Goal: Communication & Community: Ask a question

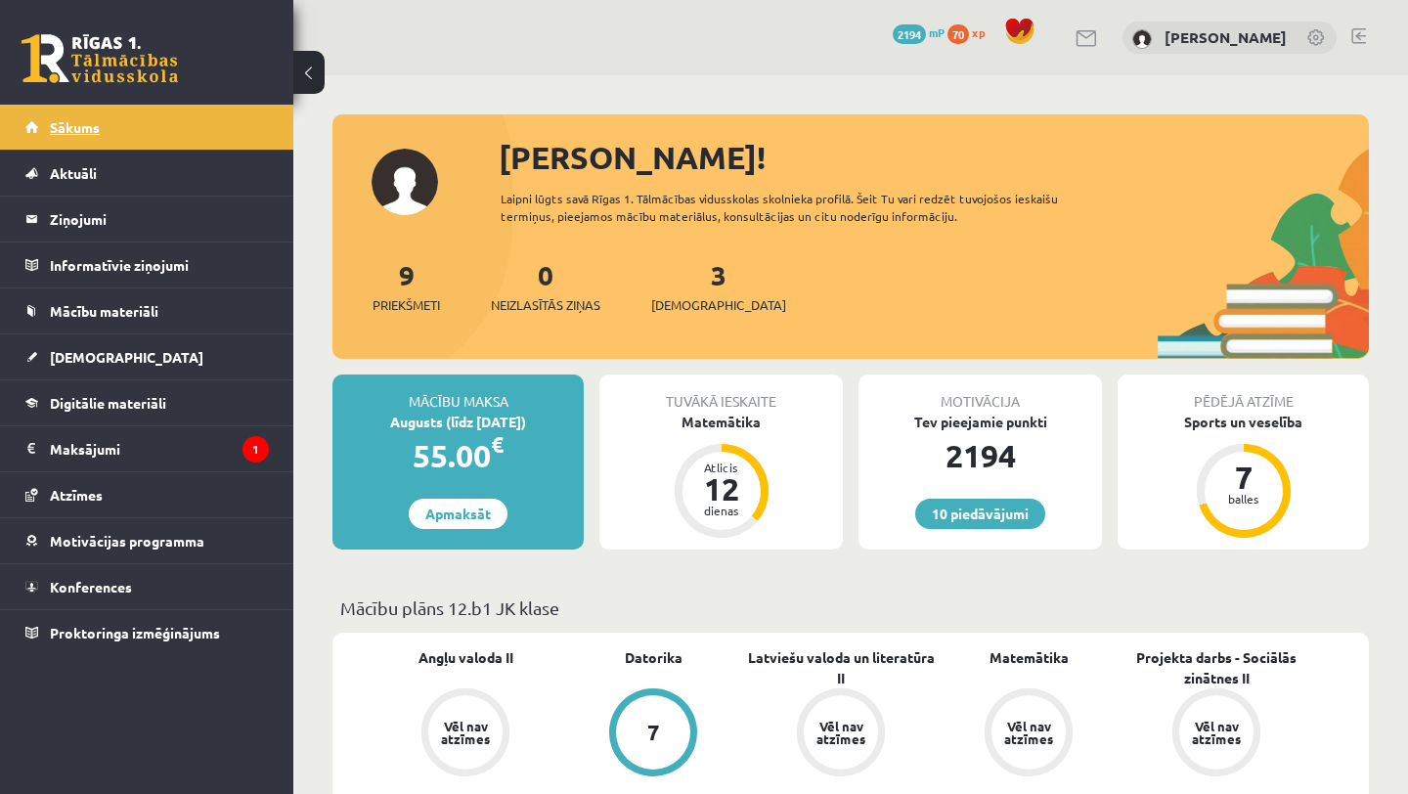
scroll to position [2467, 0]
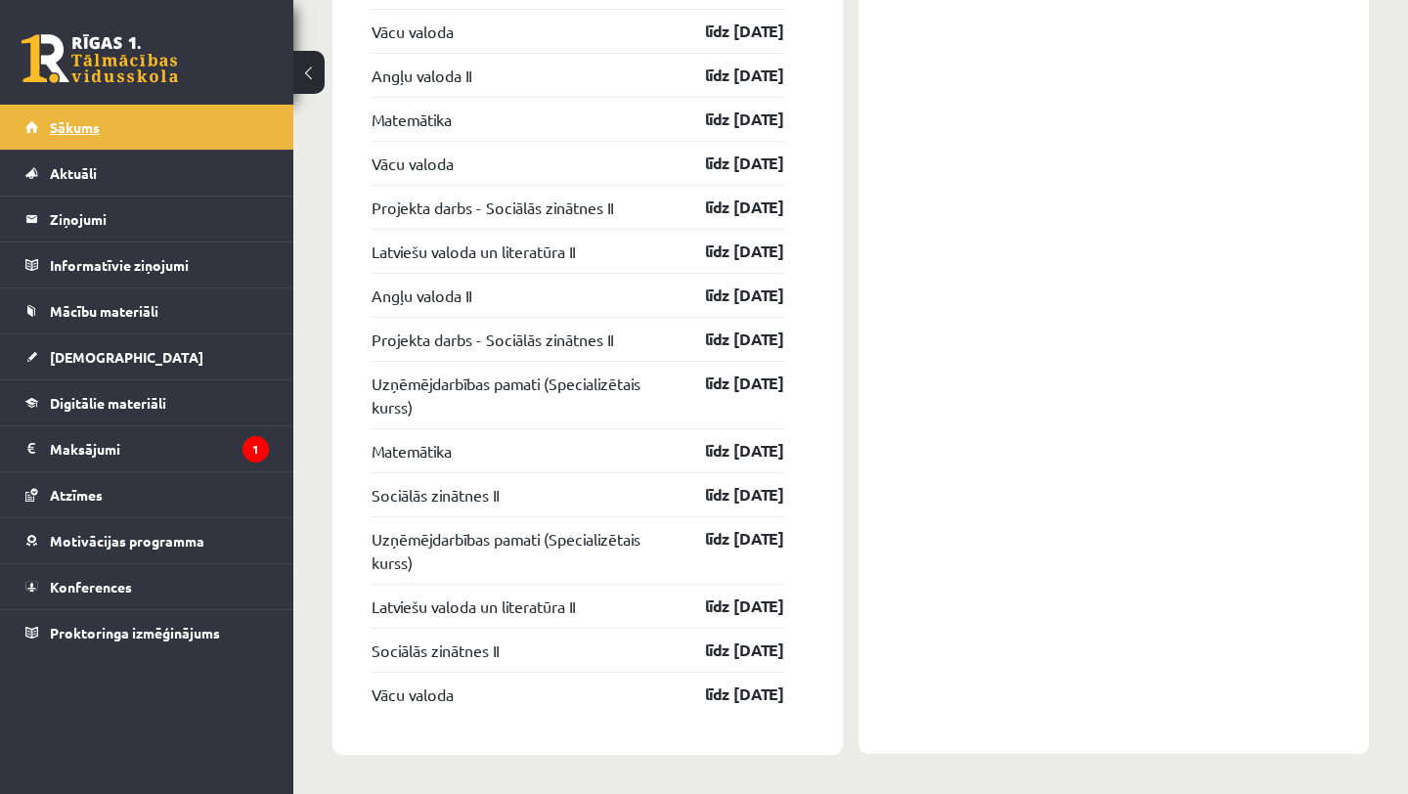
click at [80, 119] on span "Sākums" at bounding box center [75, 127] width 50 height 18
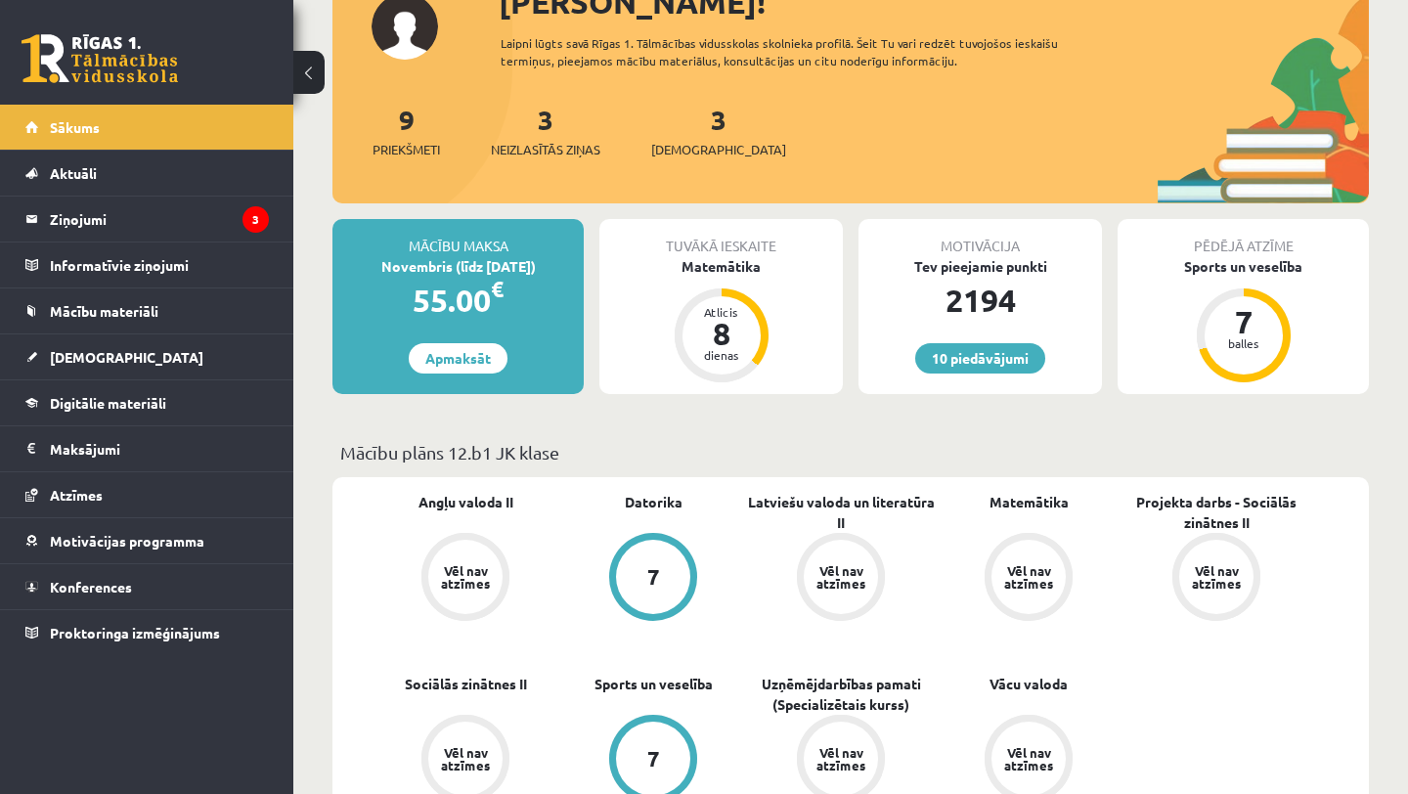
scroll to position [154, 0]
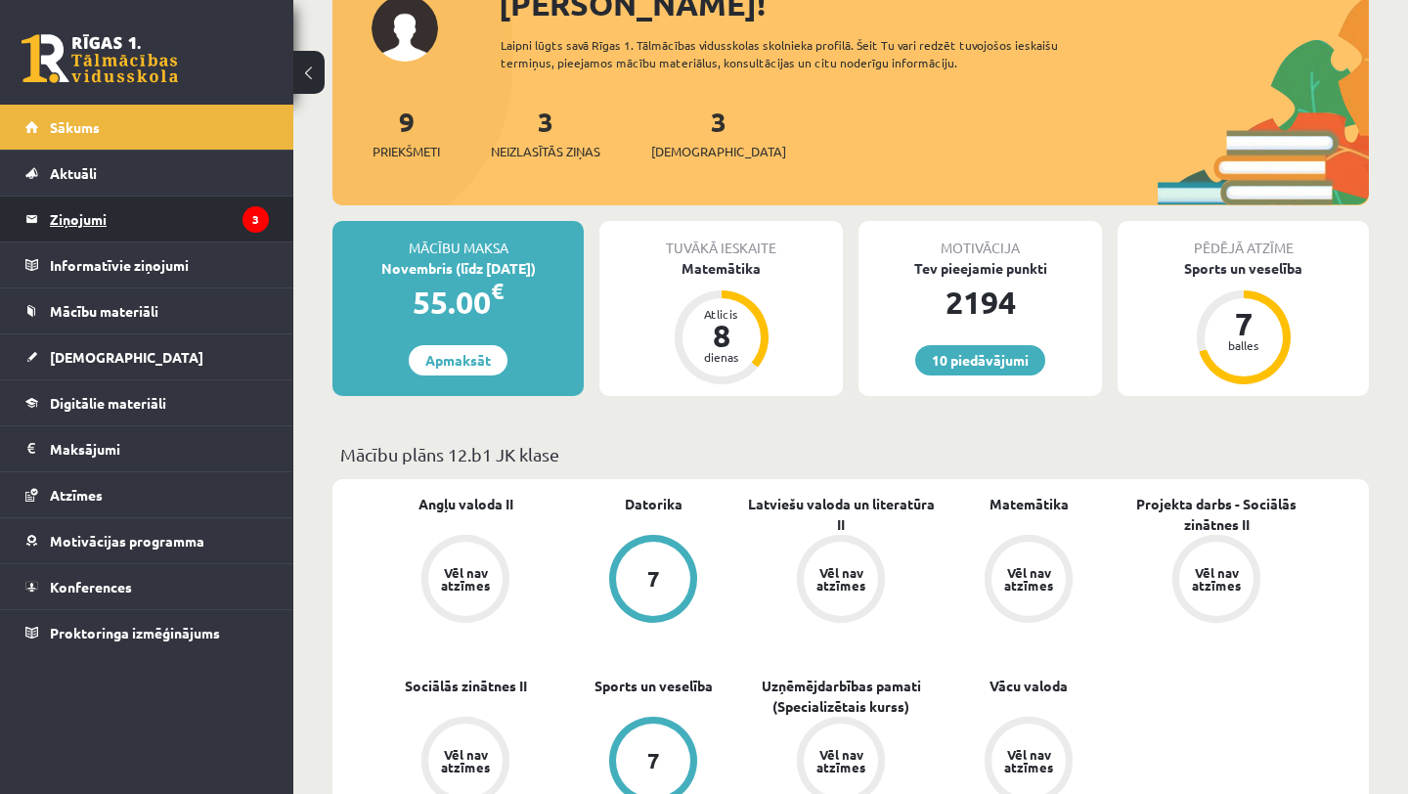
click at [74, 215] on legend "Ziņojumi 3" at bounding box center [159, 219] width 219 height 45
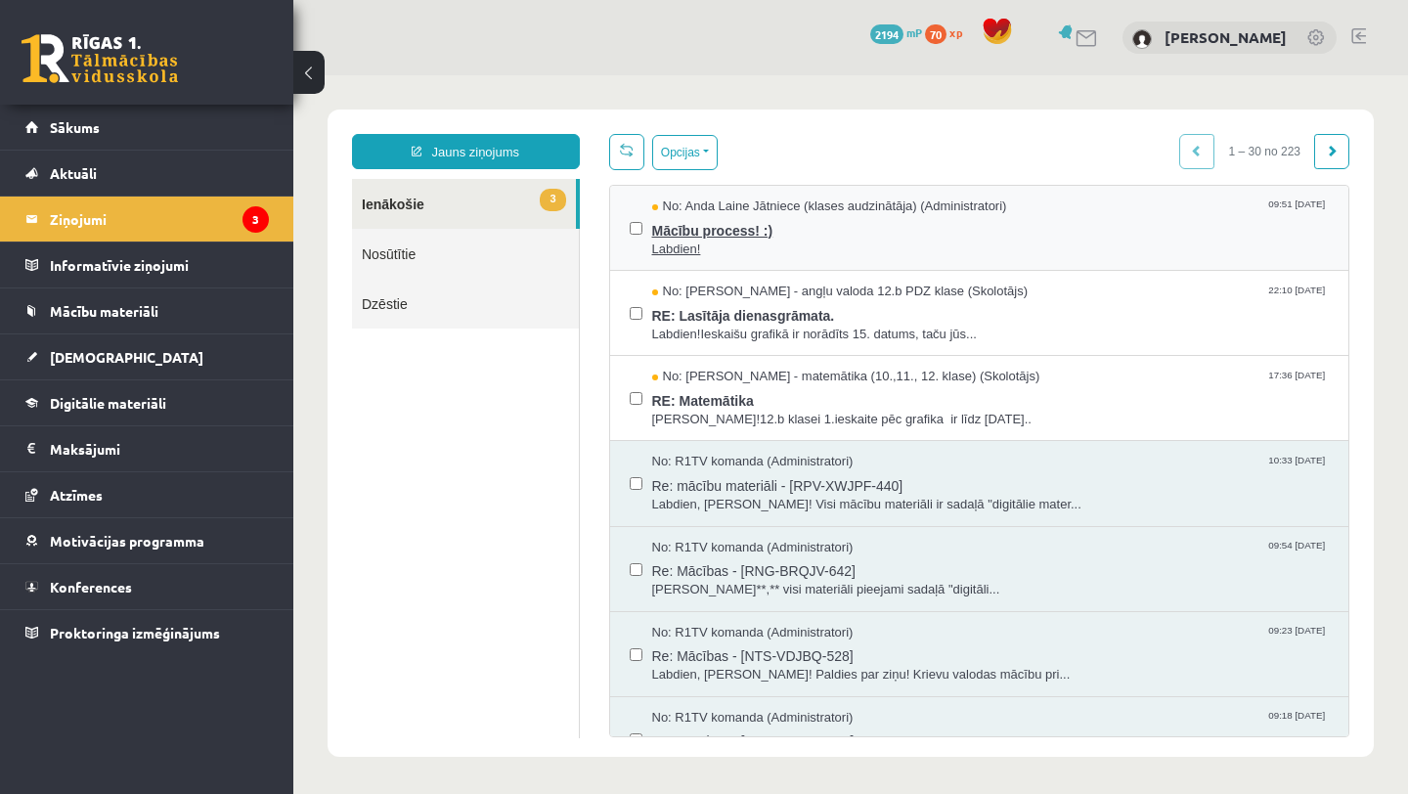
click at [691, 236] on span "Mācību process! :)" at bounding box center [991, 228] width 678 height 24
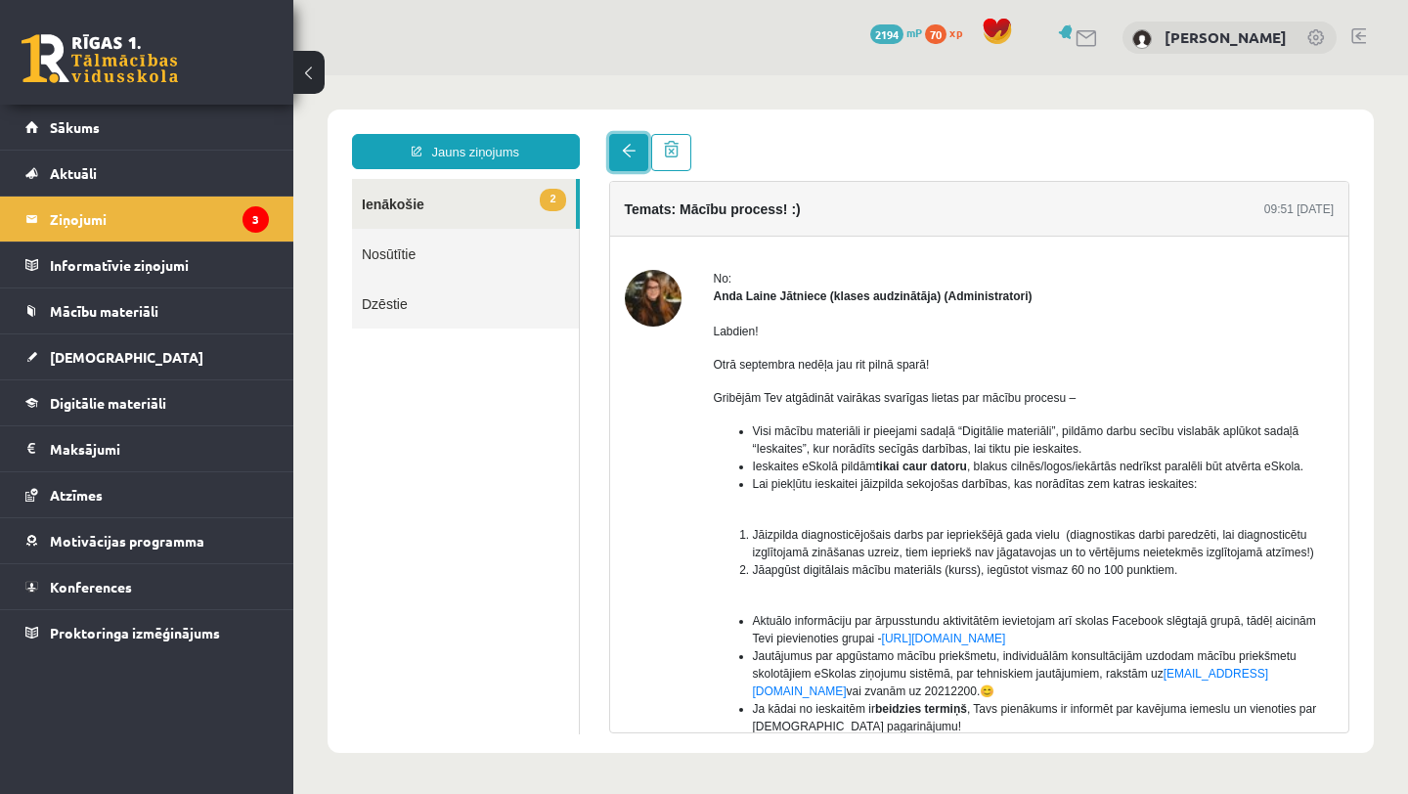
click at [626, 151] on span at bounding box center [629, 151] width 14 height 14
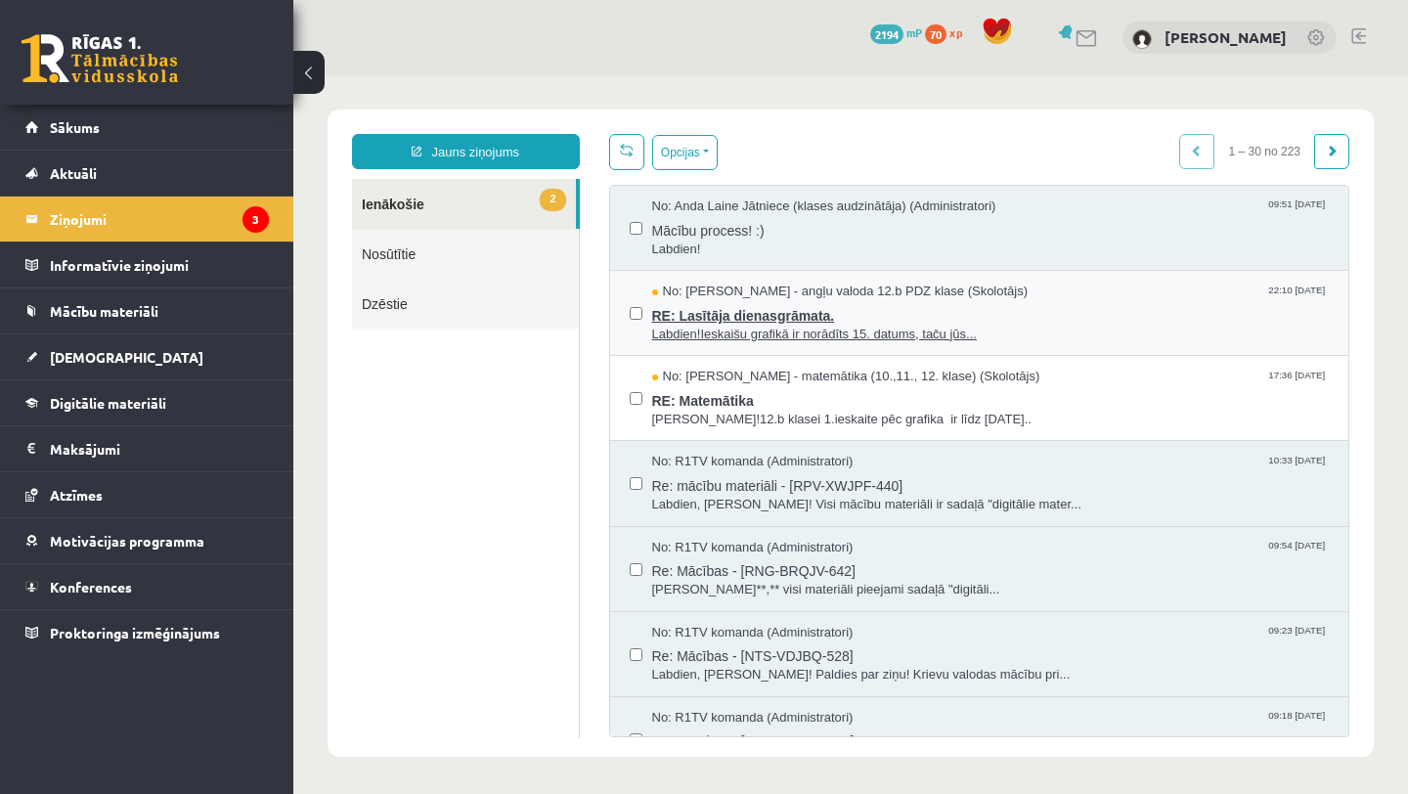
click at [723, 319] on span "RE: Lasītāja dienasgrāmata." at bounding box center [991, 313] width 678 height 24
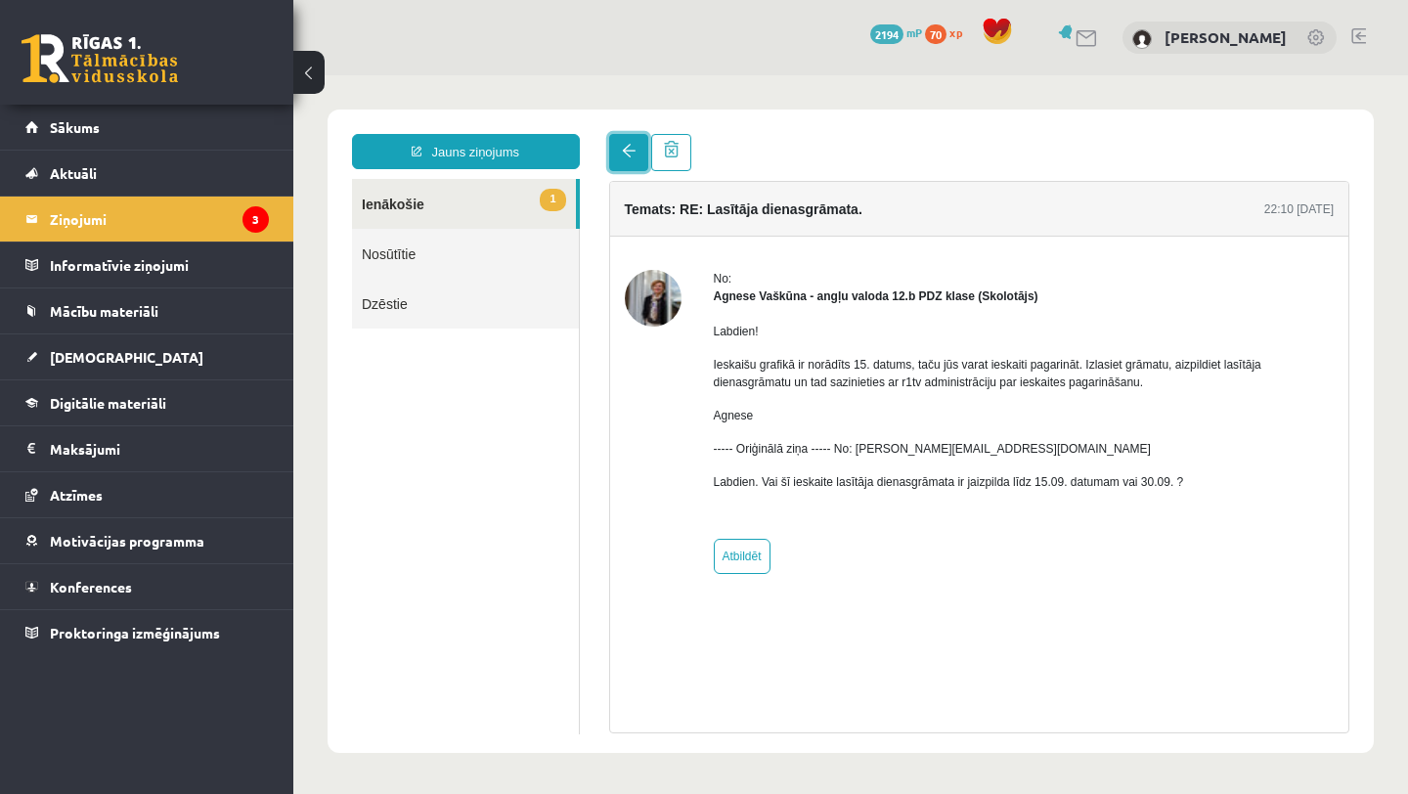
click at [618, 155] on link at bounding box center [628, 152] width 39 height 37
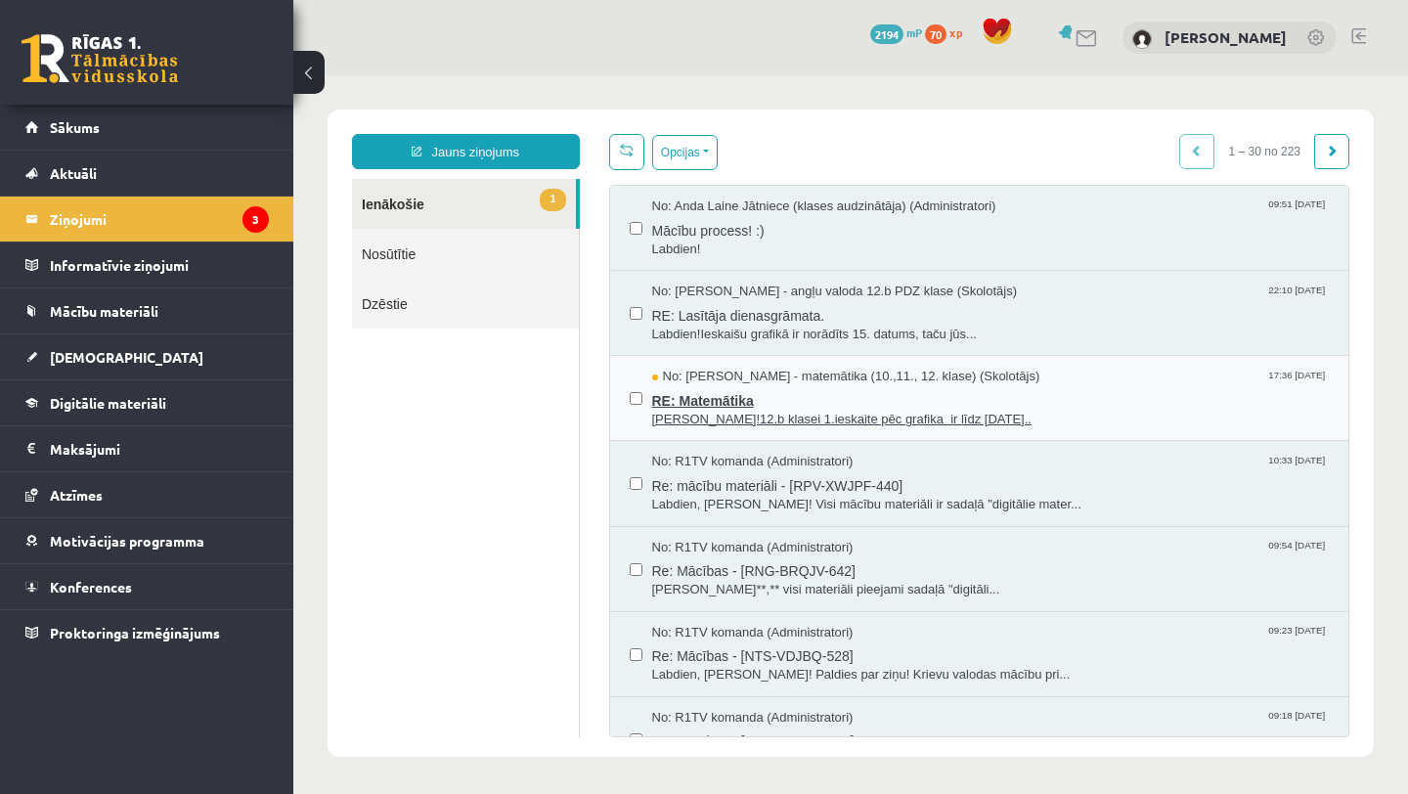
click at [677, 398] on span "RE: Matemātika" at bounding box center [991, 398] width 678 height 24
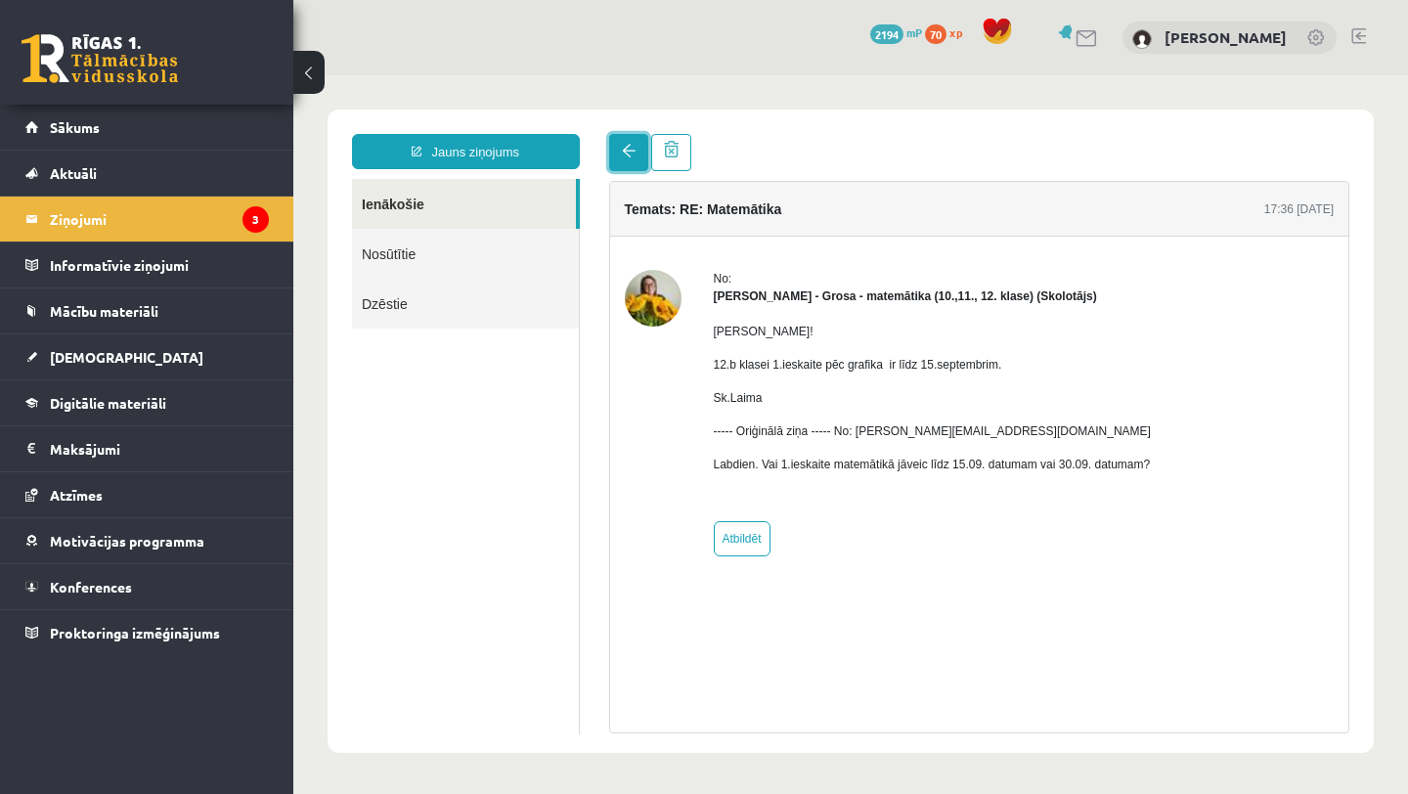
click at [618, 154] on link at bounding box center [628, 152] width 39 height 37
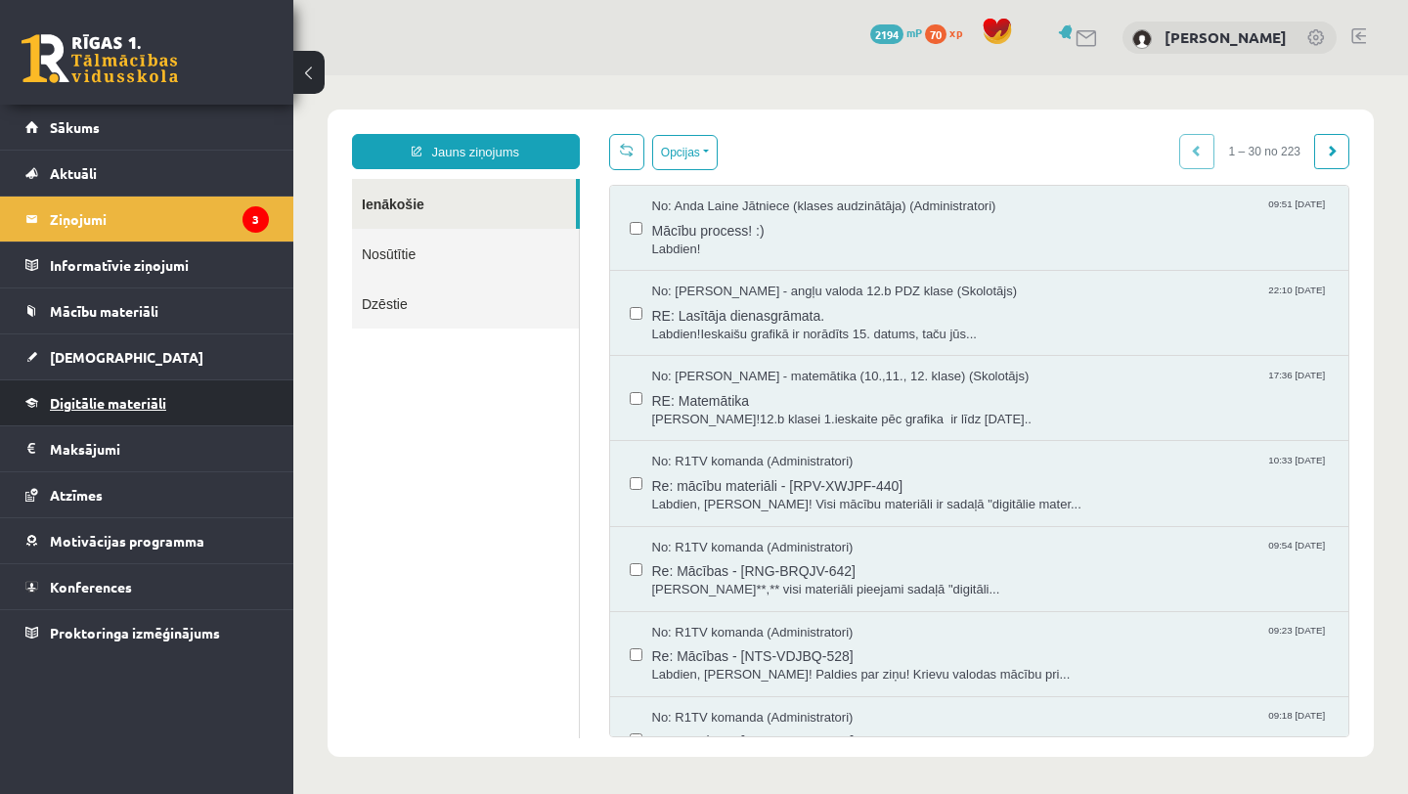
click at [72, 418] on link "Digitālie materiāli" at bounding box center [146, 402] width 243 height 45
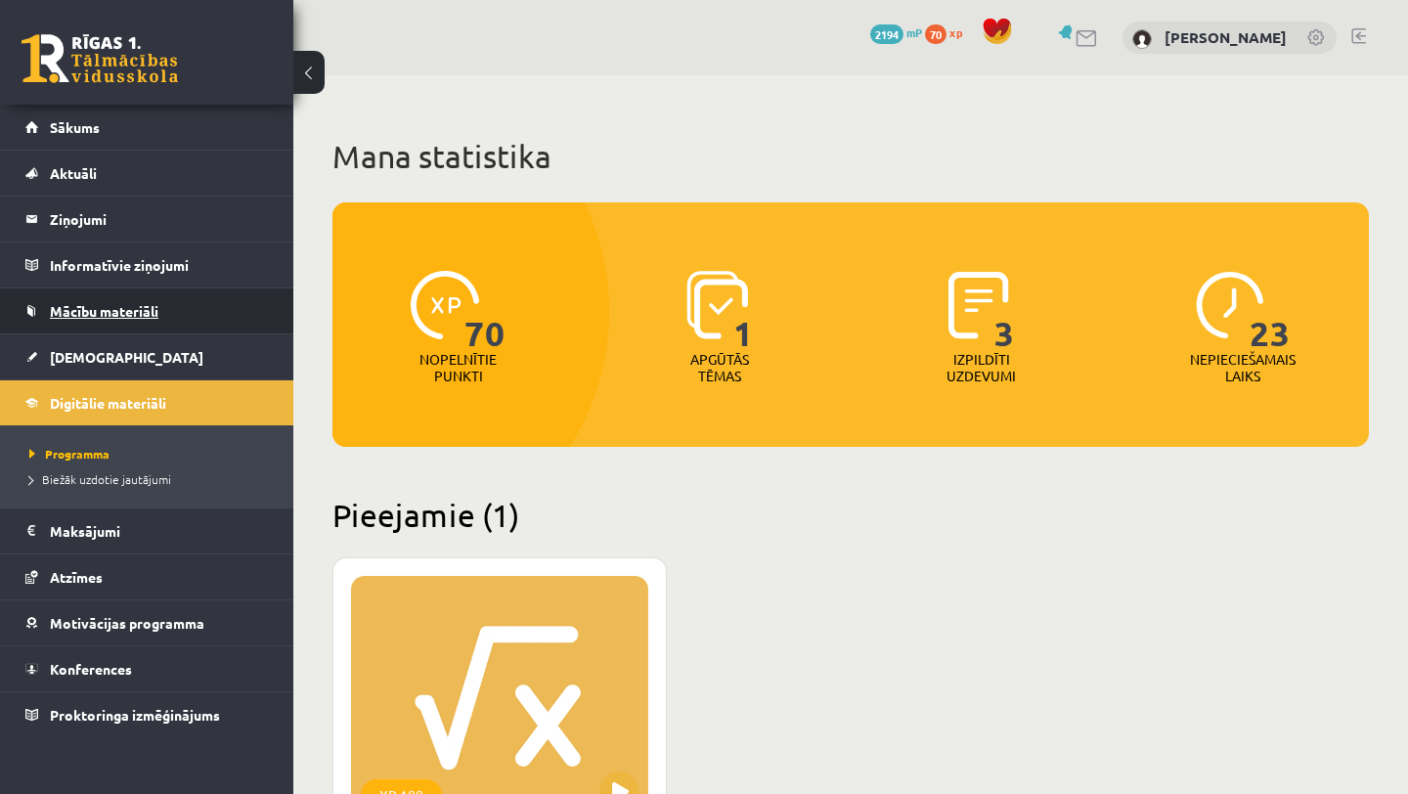
click at [84, 309] on span "Mācību materiāli" at bounding box center [104, 311] width 109 height 18
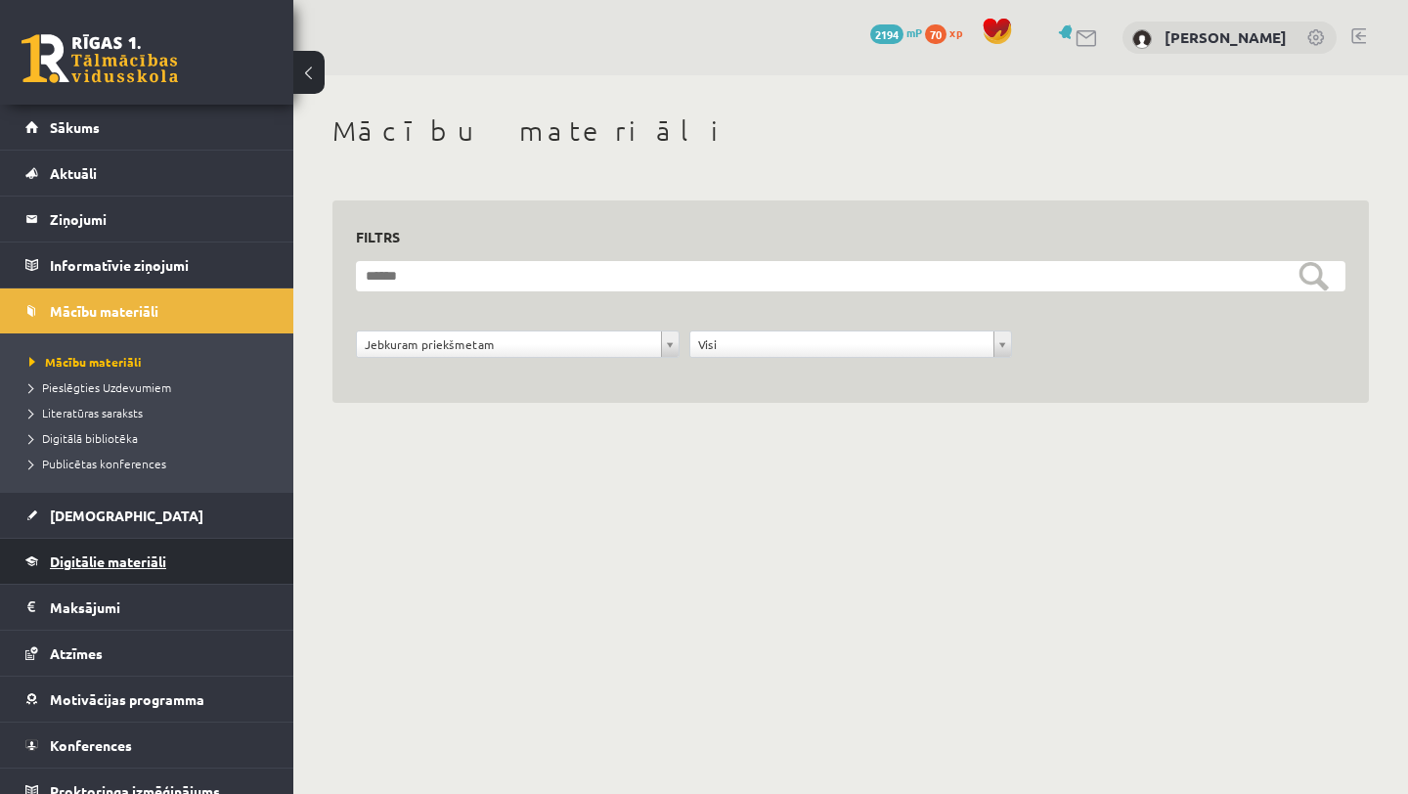
click at [90, 547] on link "Digitālie materiāli" at bounding box center [146, 561] width 243 height 45
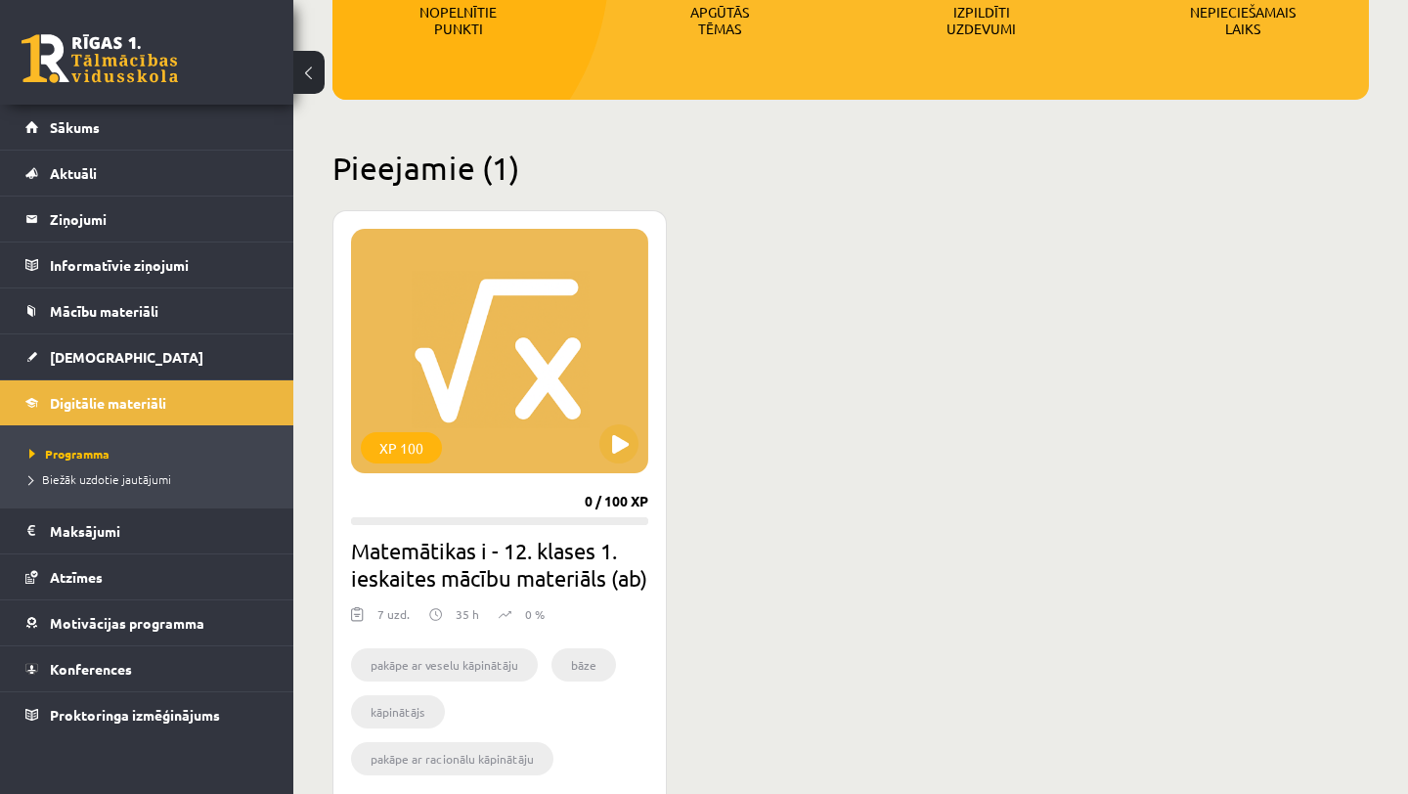
scroll to position [312, 0]
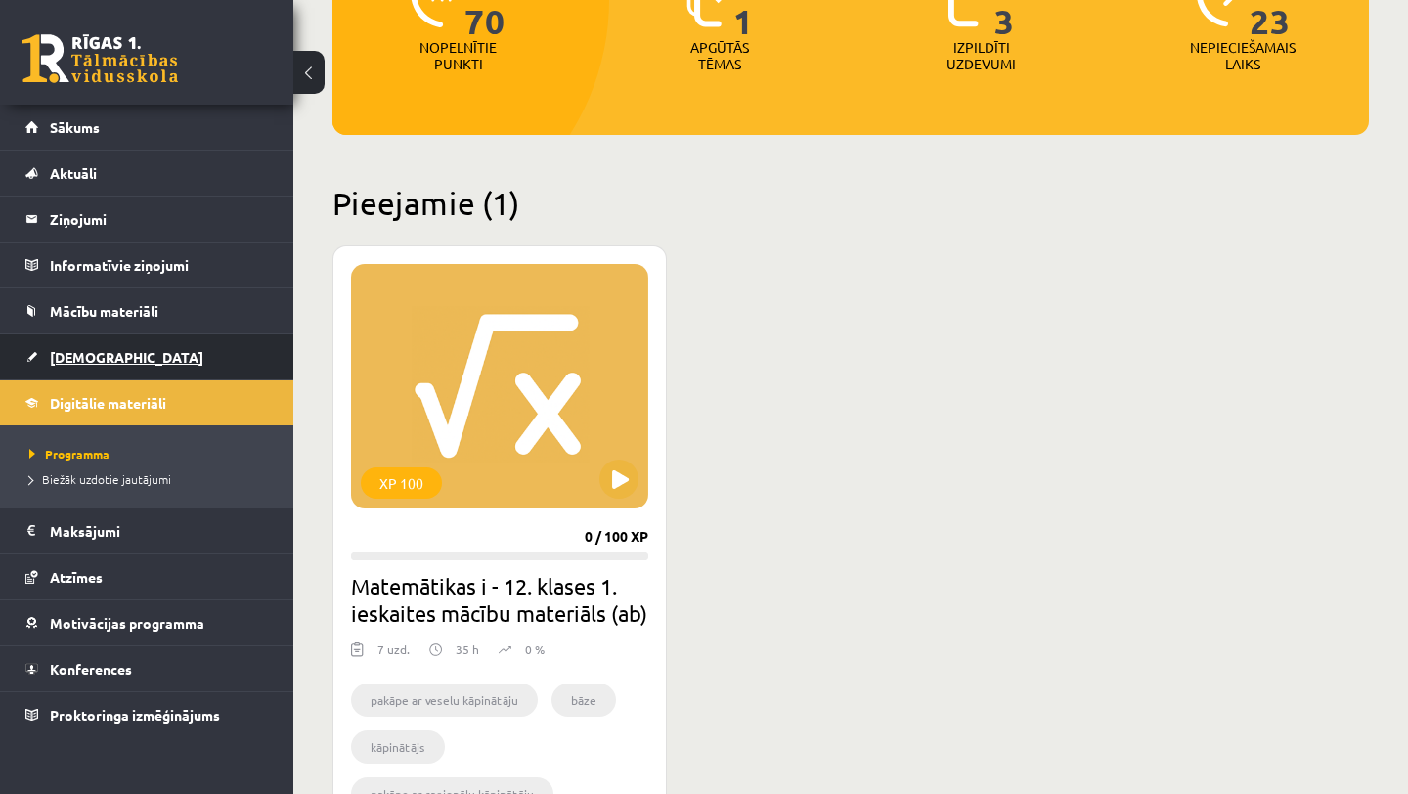
click at [81, 364] on span "[DEMOGRAPHIC_DATA]" at bounding box center [127, 357] width 154 height 18
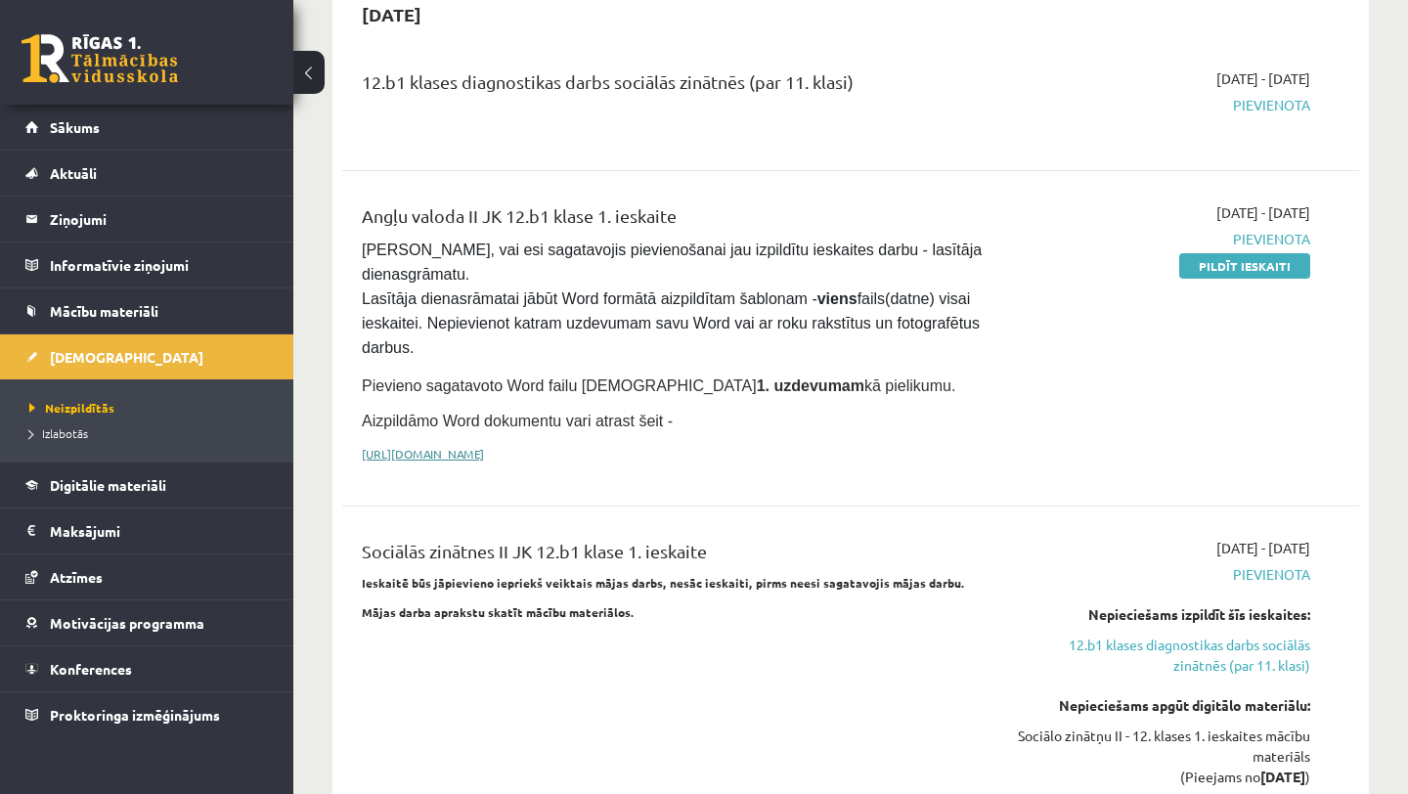
scroll to position [1279, 0]
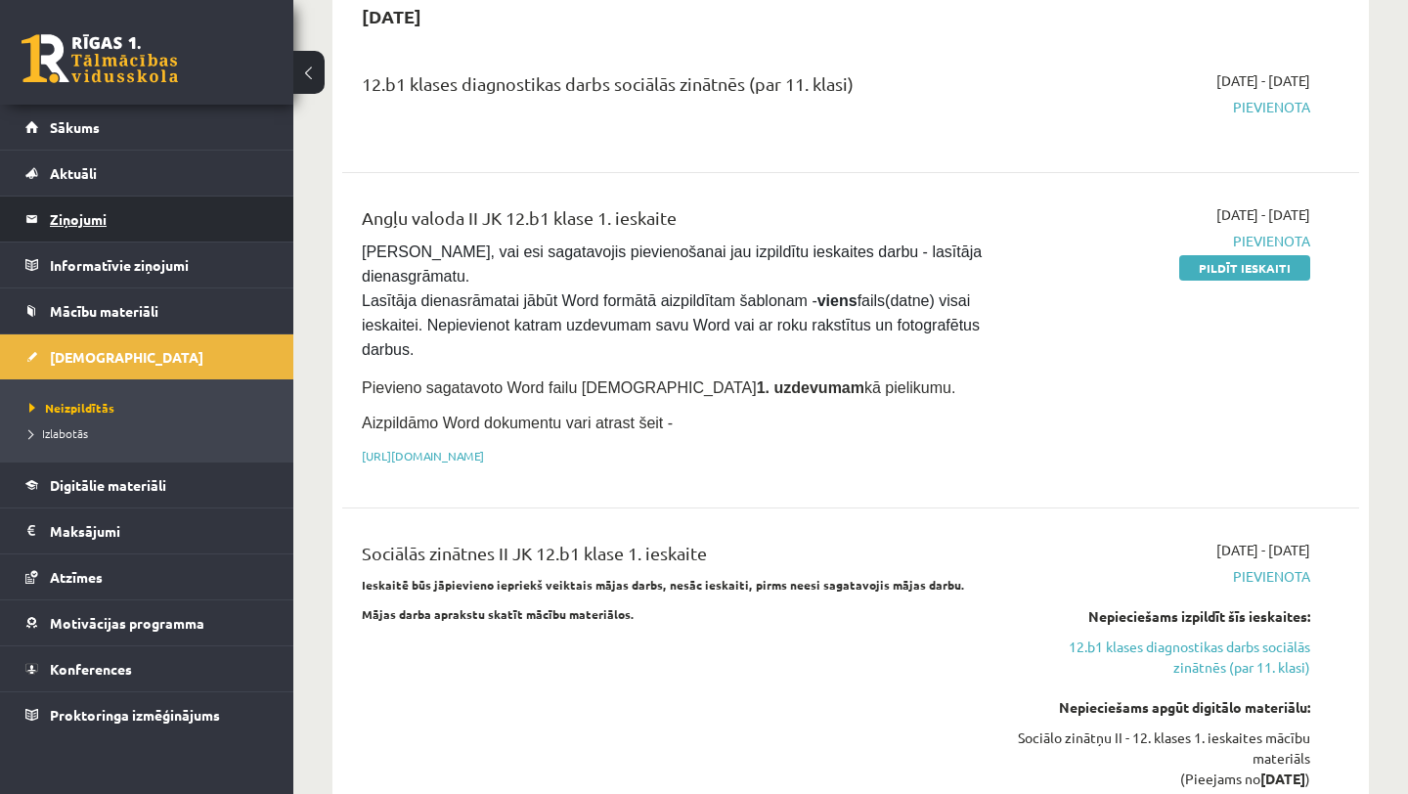
click at [63, 234] on legend "Ziņojumi 3" at bounding box center [159, 219] width 219 height 45
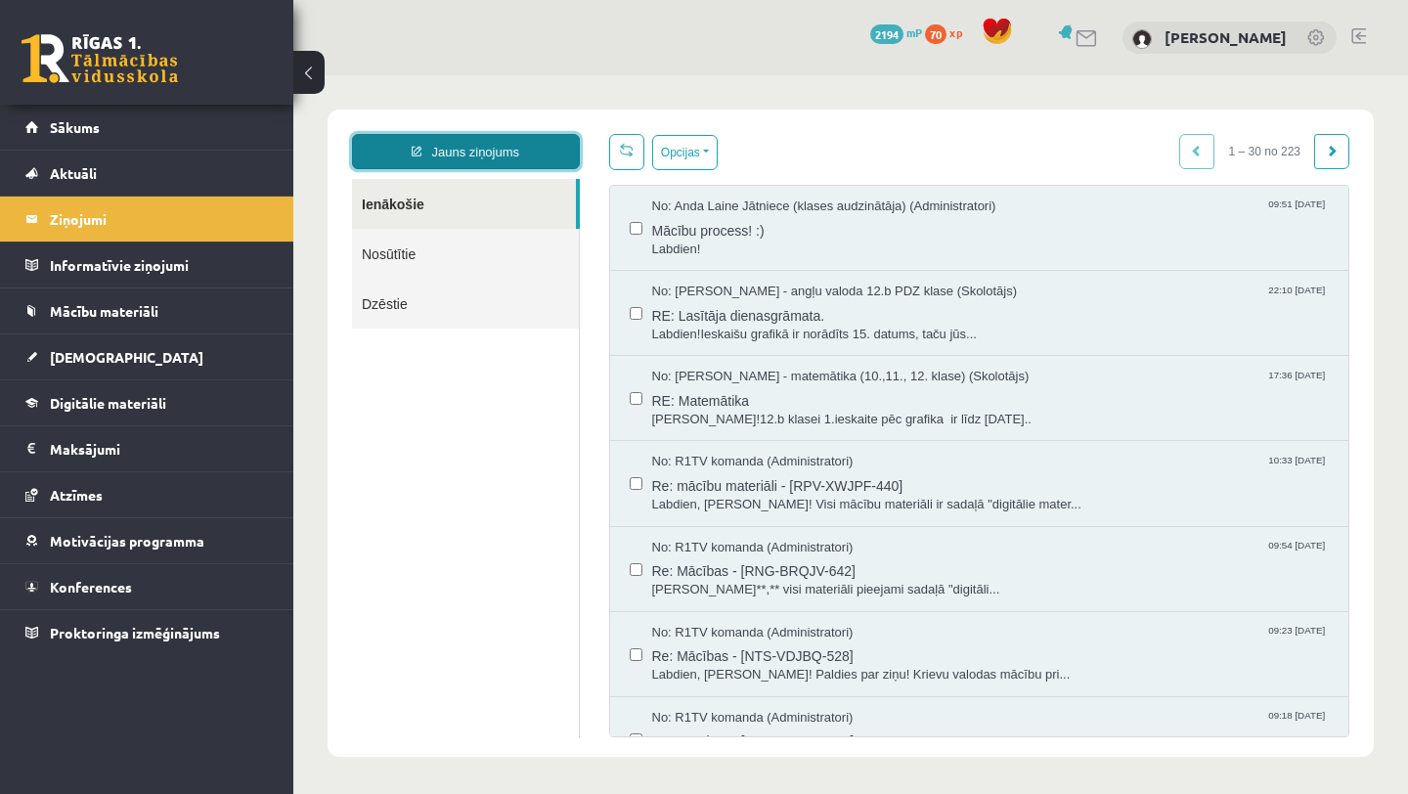
click at [458, 153] on link "Jauns ziņojums" at bounding box center [466, 151] width 228 height 35
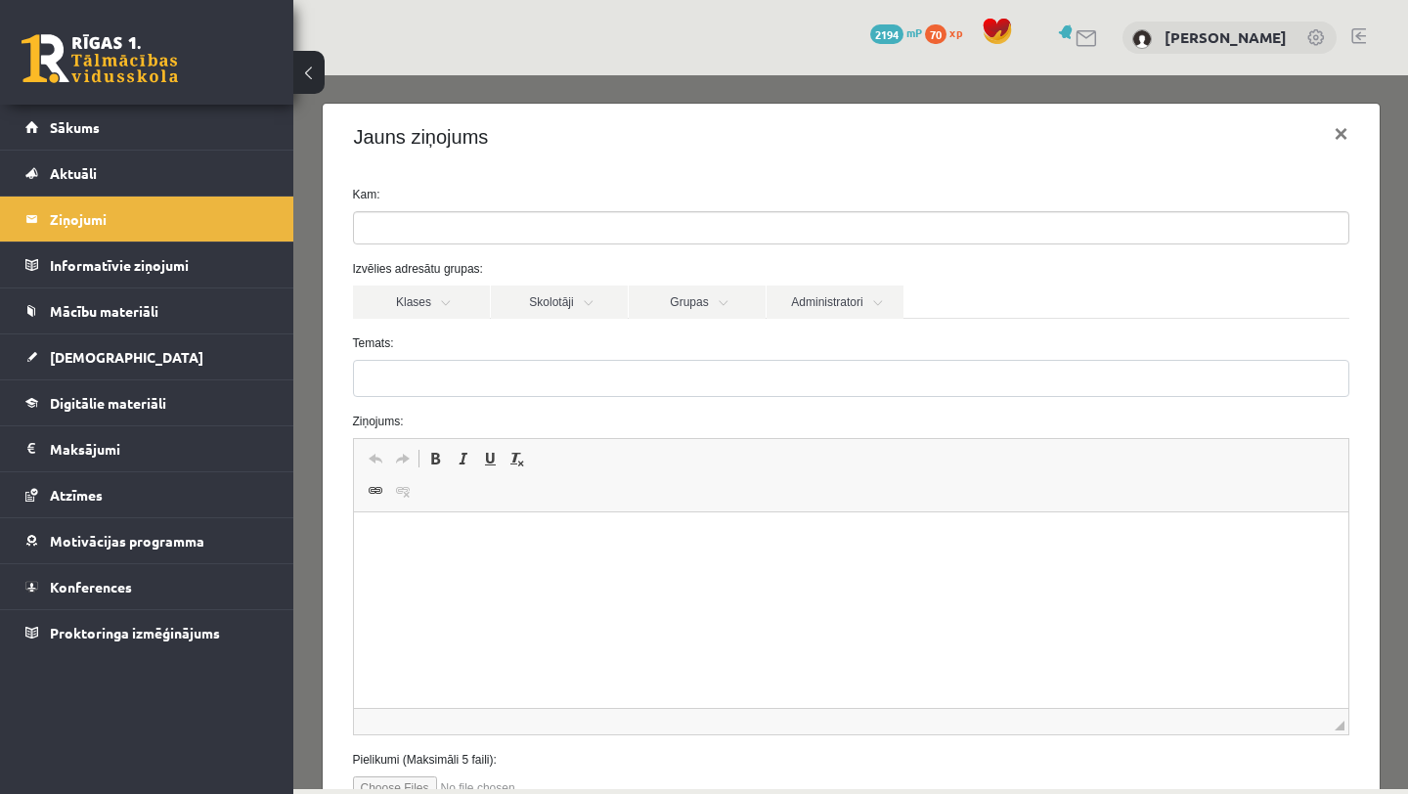
click at [445, 224] on ul at bounding box center [851, 227] width 994 height 31
click at [426, 300] on link "Klases" at bounding box center [421, 301] width 137 height 33
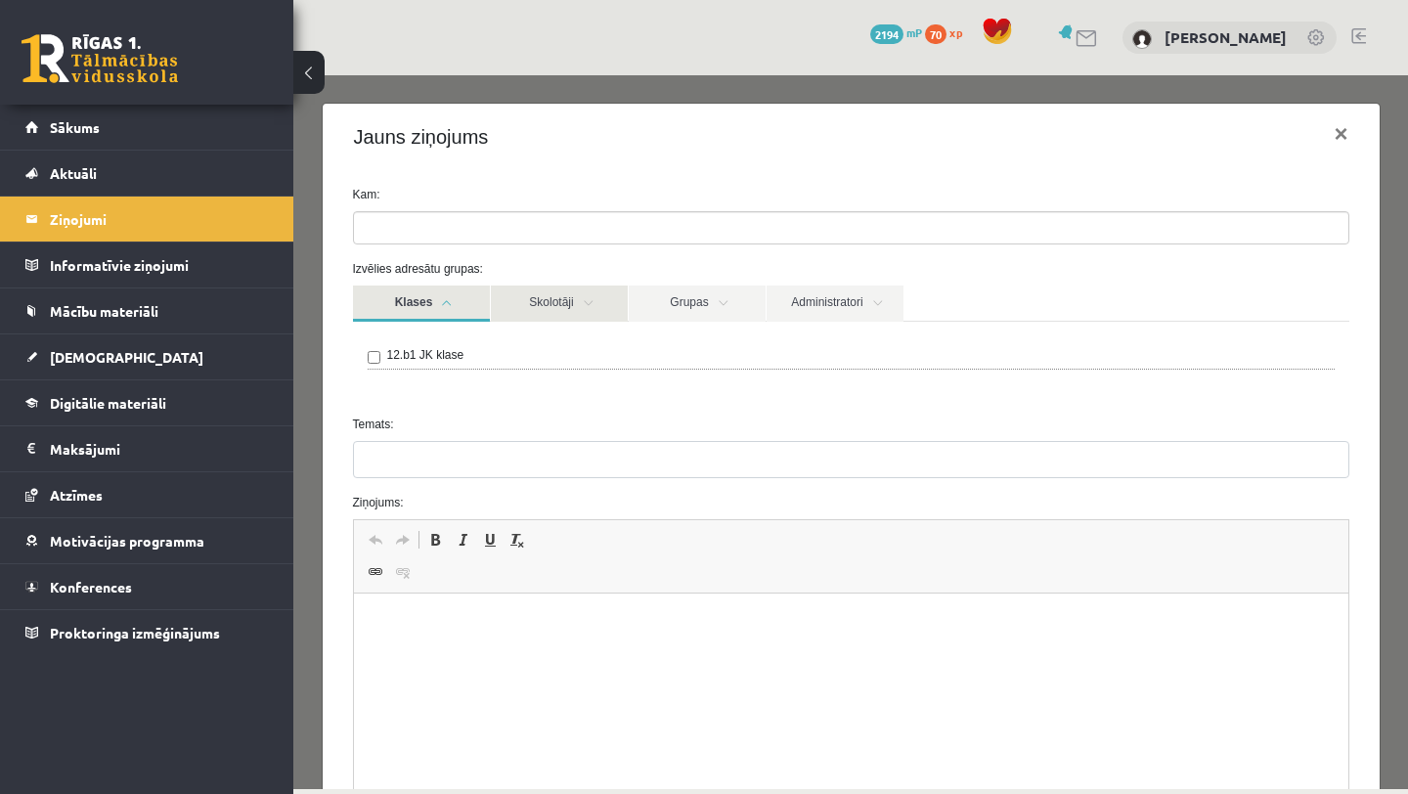
click at [552, 304] on link "Skolotāji" at bounding box center [559, 303] width 137 height 36
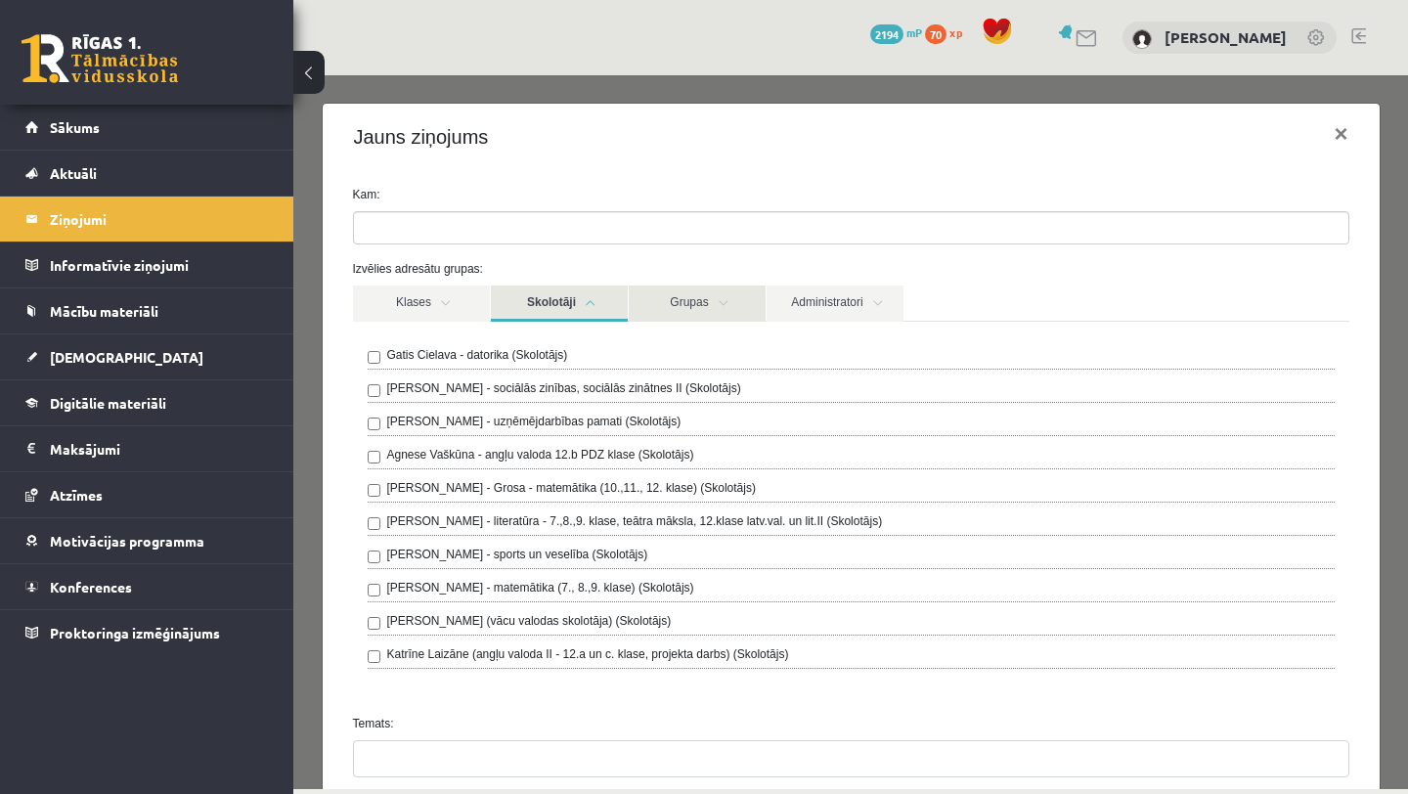
click at [687, 305] on link "Grupas" at bounding box center [697, 303] width 137 height 36
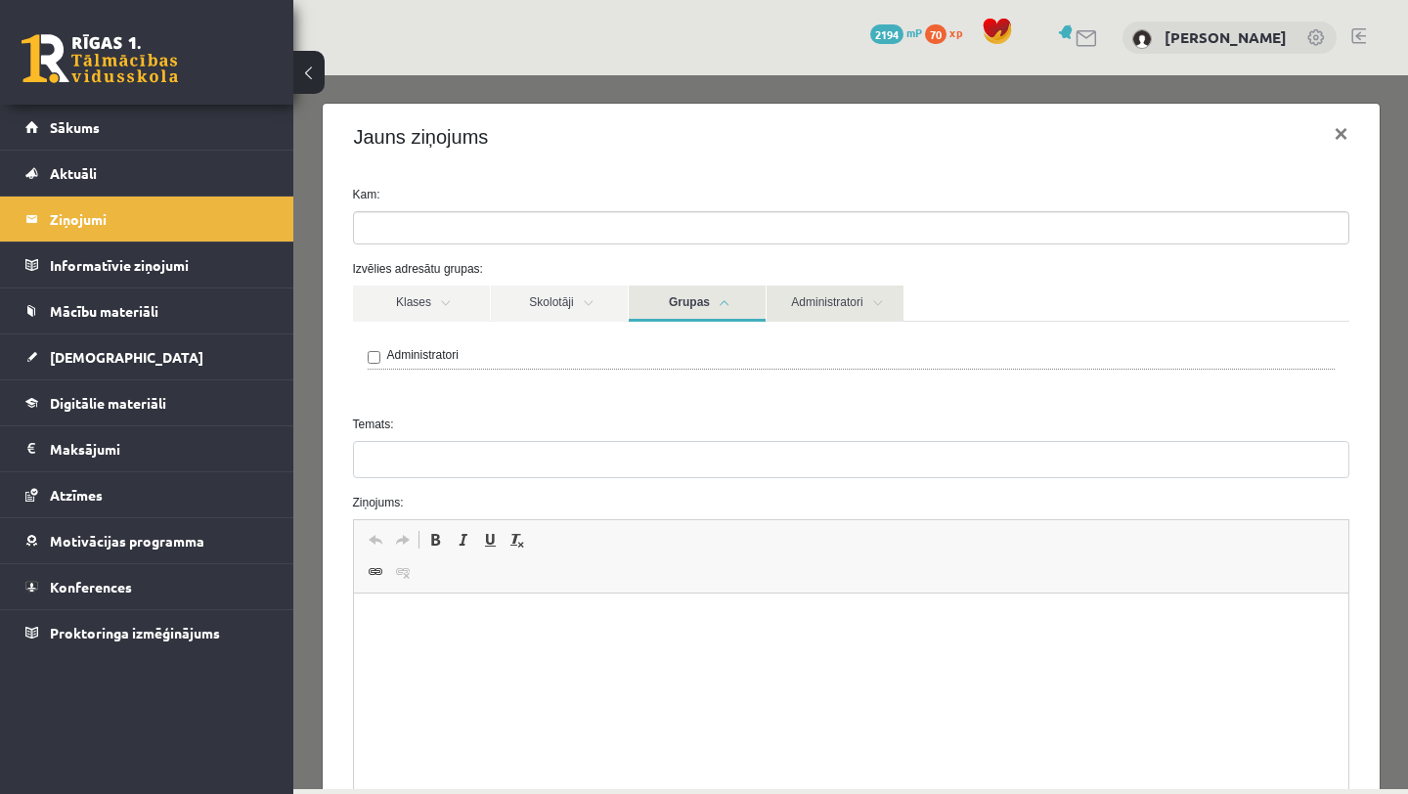
click at [856, 316] on link "Administratori" at bounding box center [835, 303] width 137 height 36
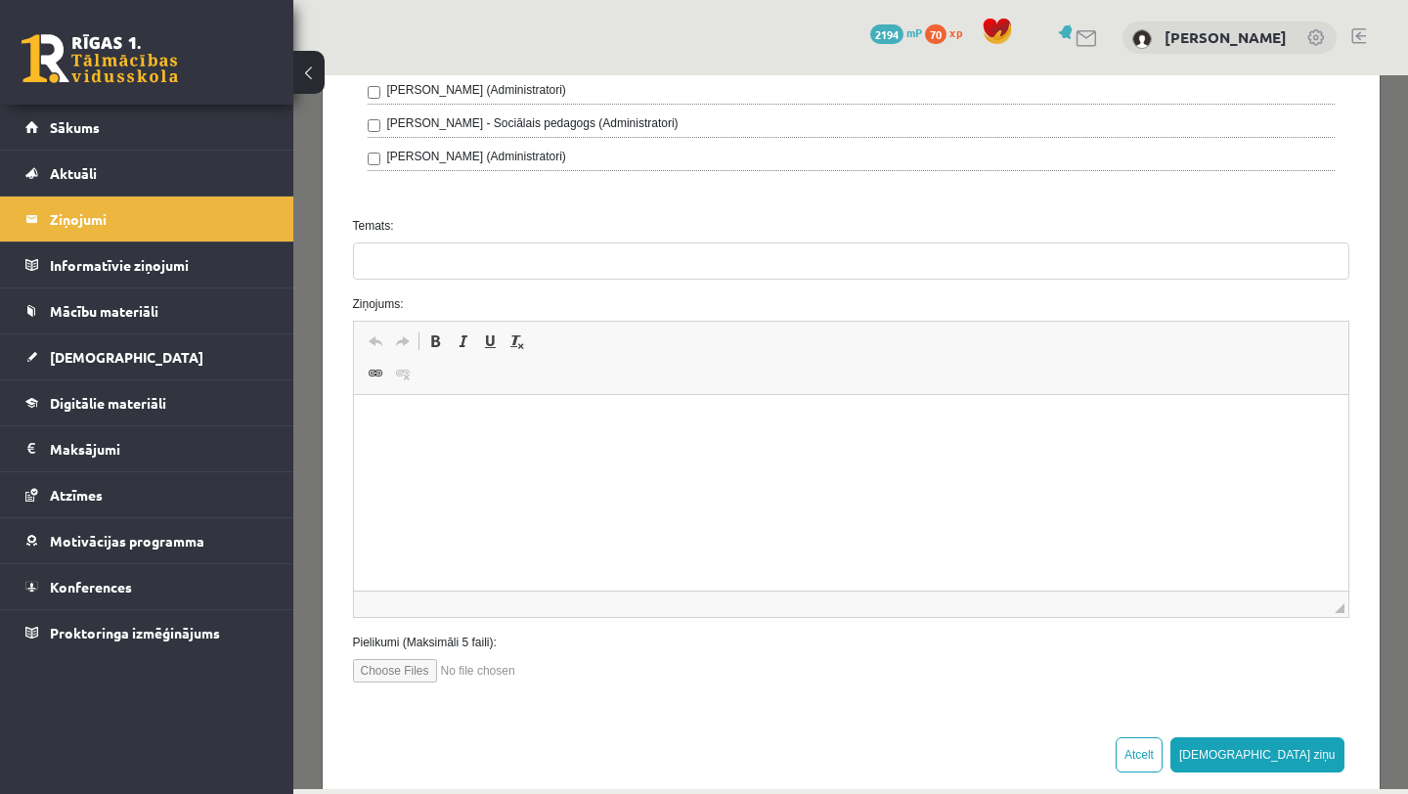
scroll to position [768, 0]
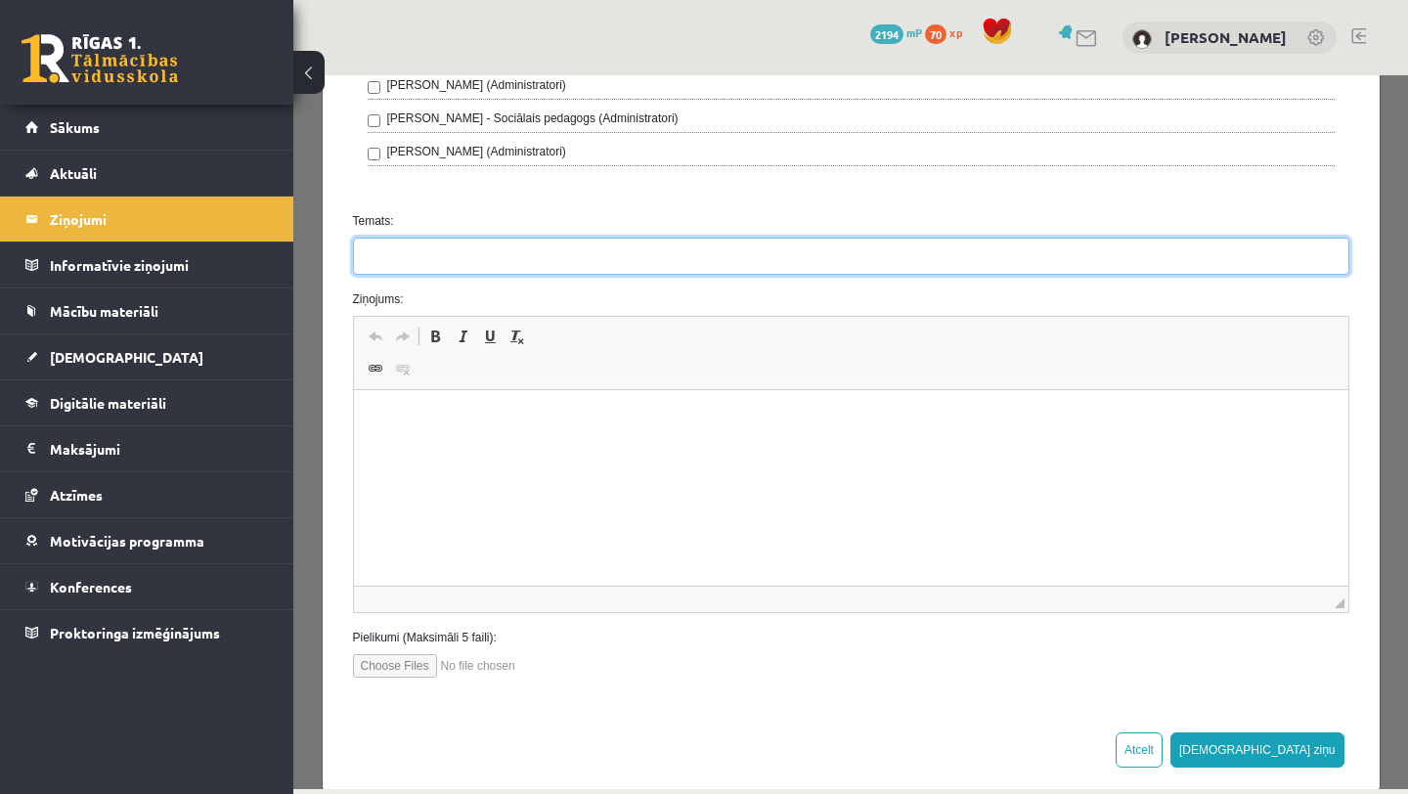
click at [365, 266] on input "Temats:" at bounding box center [851, 256] width 996 height 37
type input "*********"
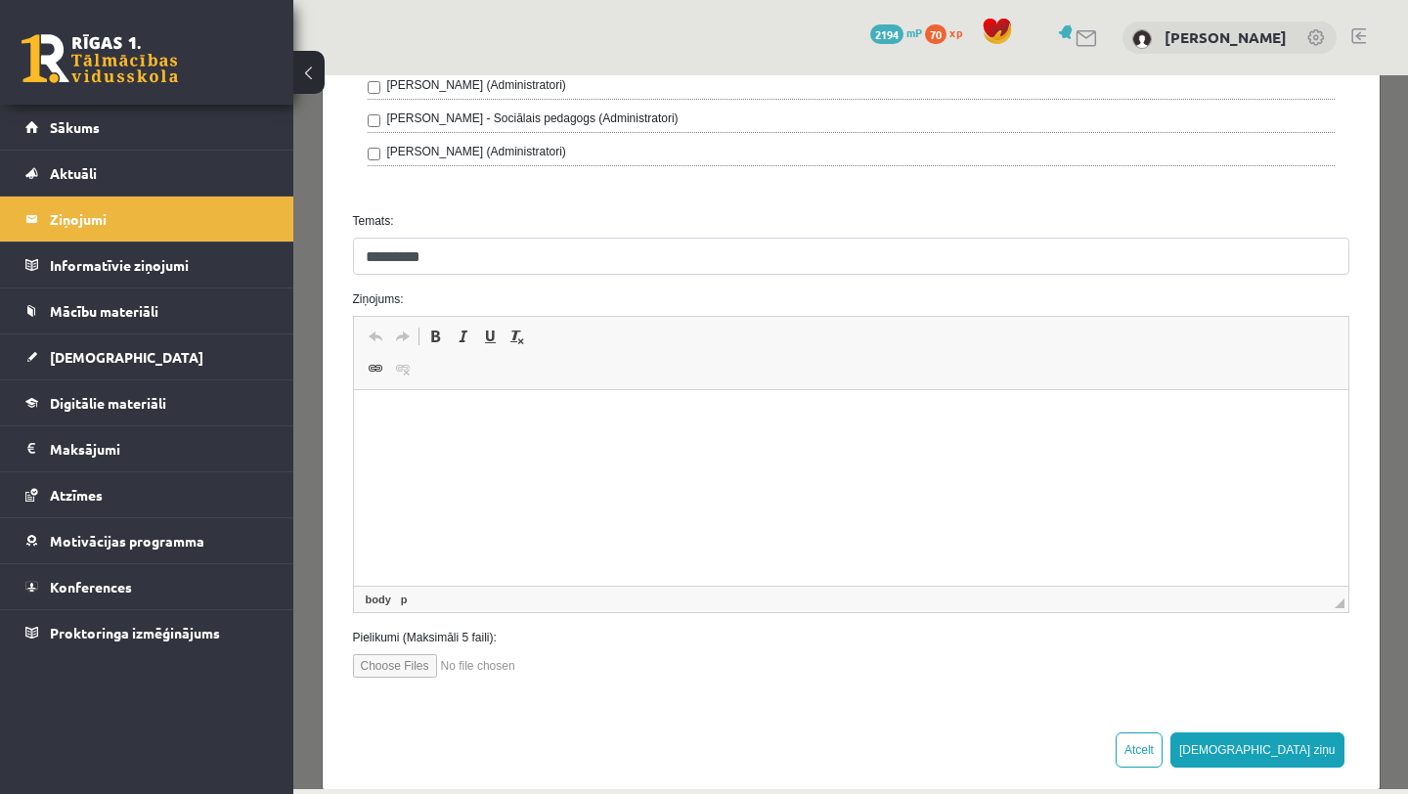
click at [409, 426] on p "Editor, wiswyg-editor-47024780809380-1757329085-927" at bounding box center [850, 420] width 955 height 21
drag, startPoint x: 561, startPoint y: 420, endPoint x: 626, endPoint y: 422, distance: 64.6
click at [626, 422] on p "**********" at bounding box center [850, 420] width 955 height 21
click at [645, 421] on p "**********" at bounding box center [850, 420] width 955 height 21
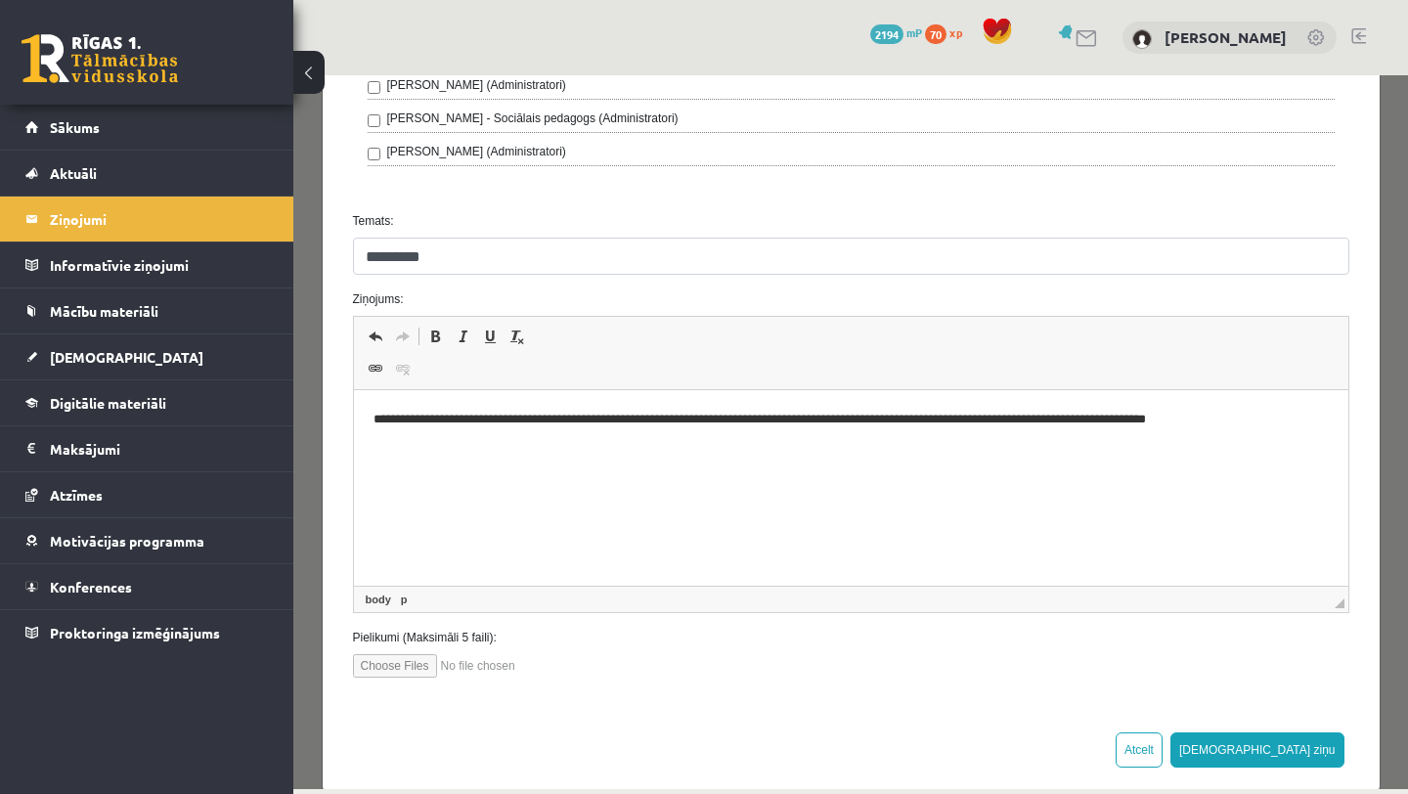
click at [1019, 421] on p "**********" at bounding box center [850, 420] width 955 height 21
click at [474, 444] on p "**********" at bounding box center [850, 430] width 955 height 41
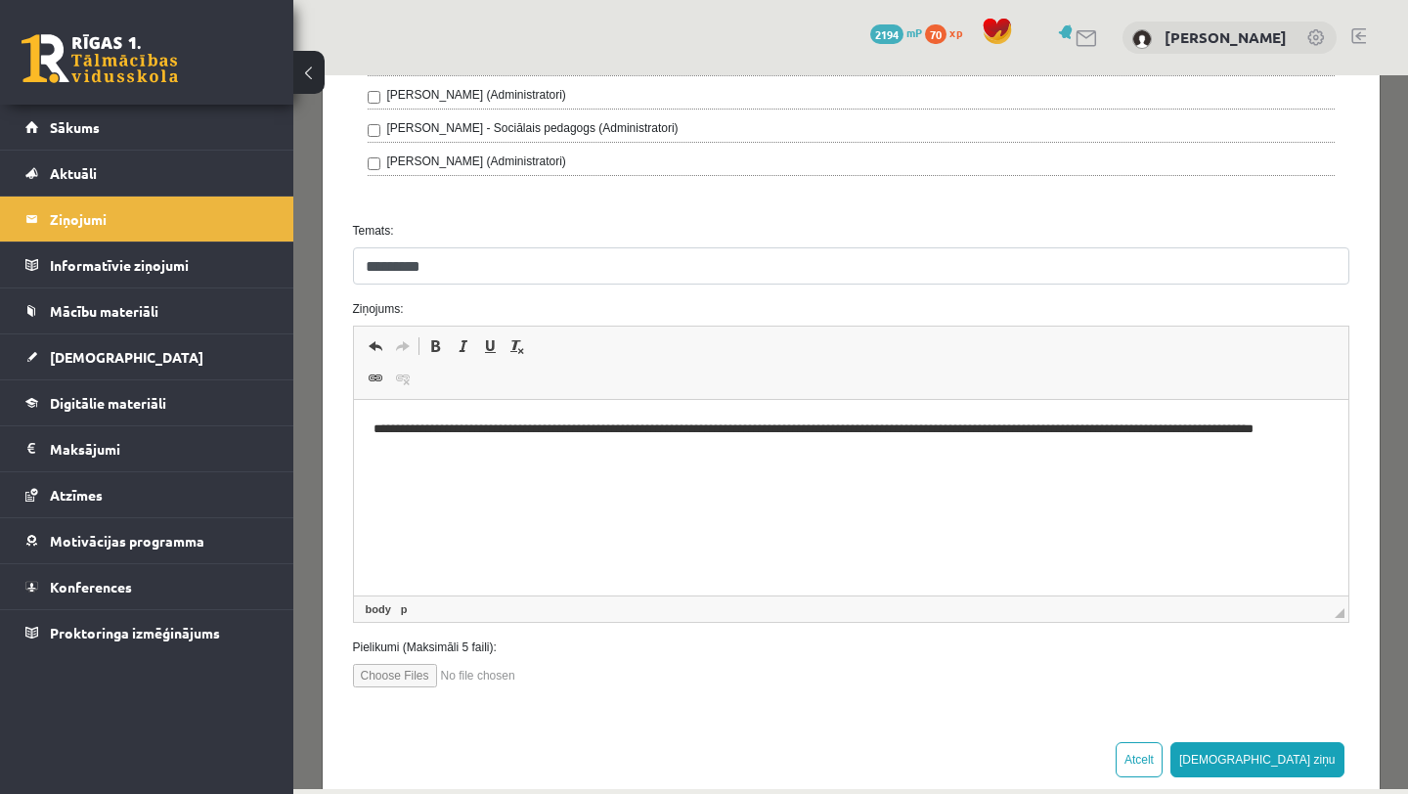
scroll to position [778, 0]
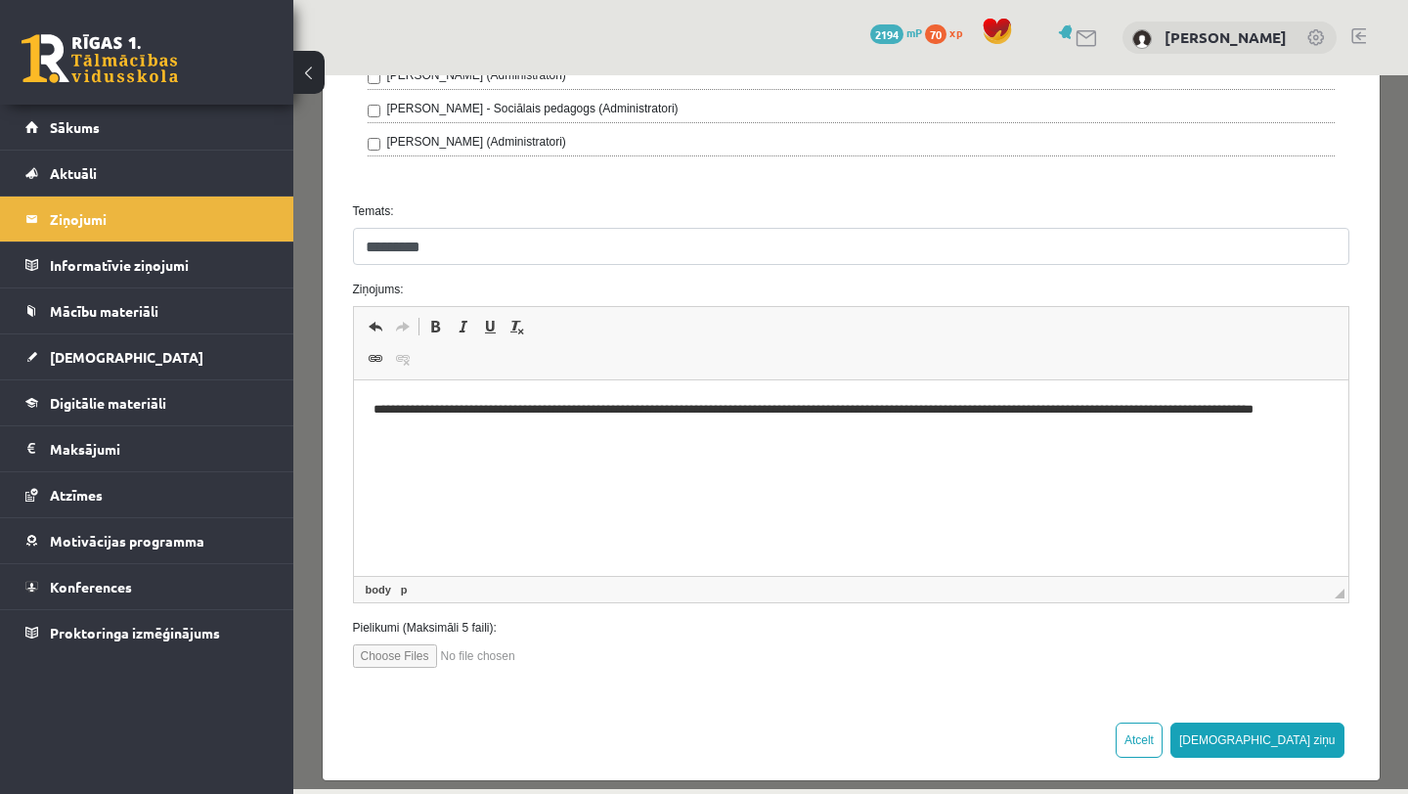
click at [1075, 410] on p "**********" at bounding box center [850, 420] width 955 height 41
click at [1171, 410] on p "**********" at bounding box center [850, 420] width 955 height 41
click at [1190, 408] on p "**********" at bounding box center [850, 420] width 955 height 41
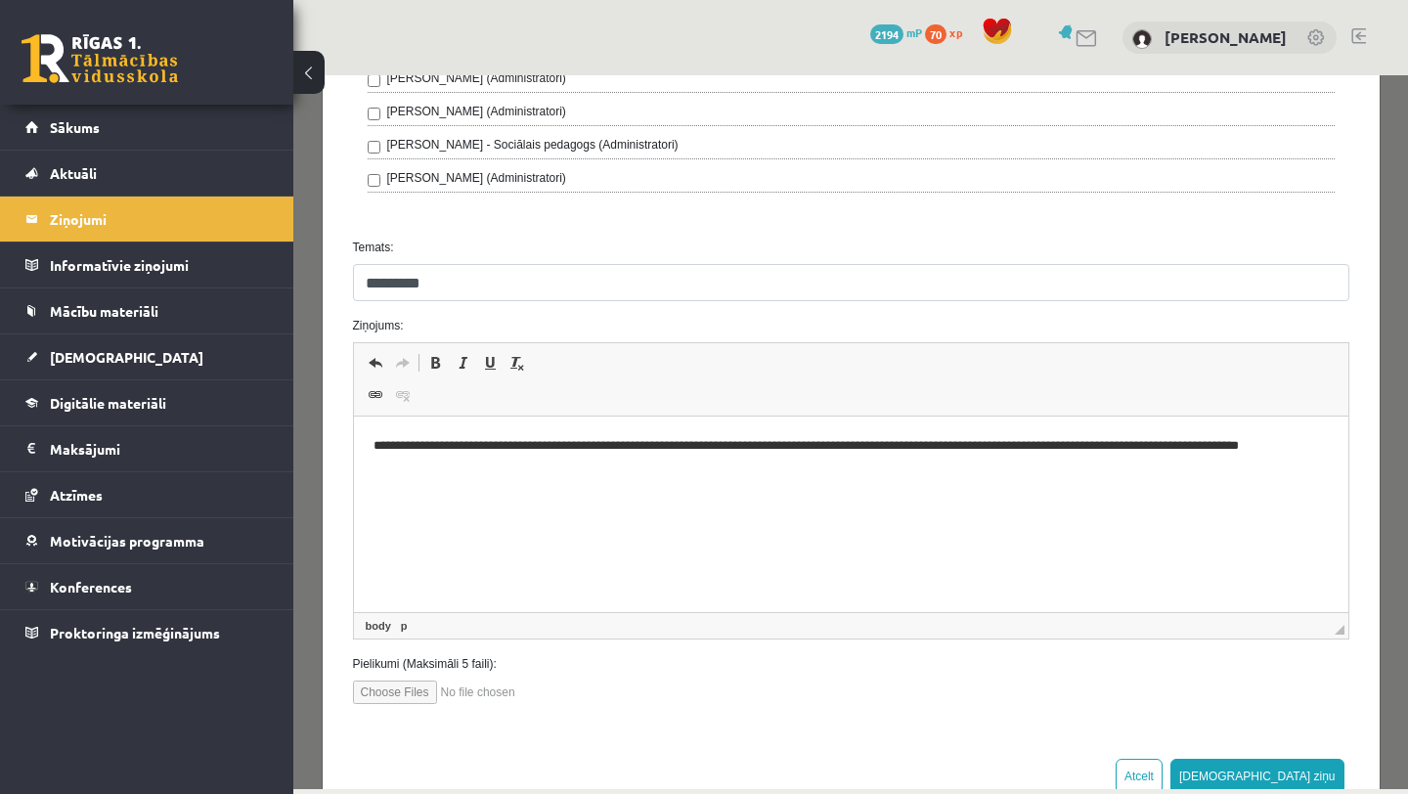
scroll to position [799, 0]
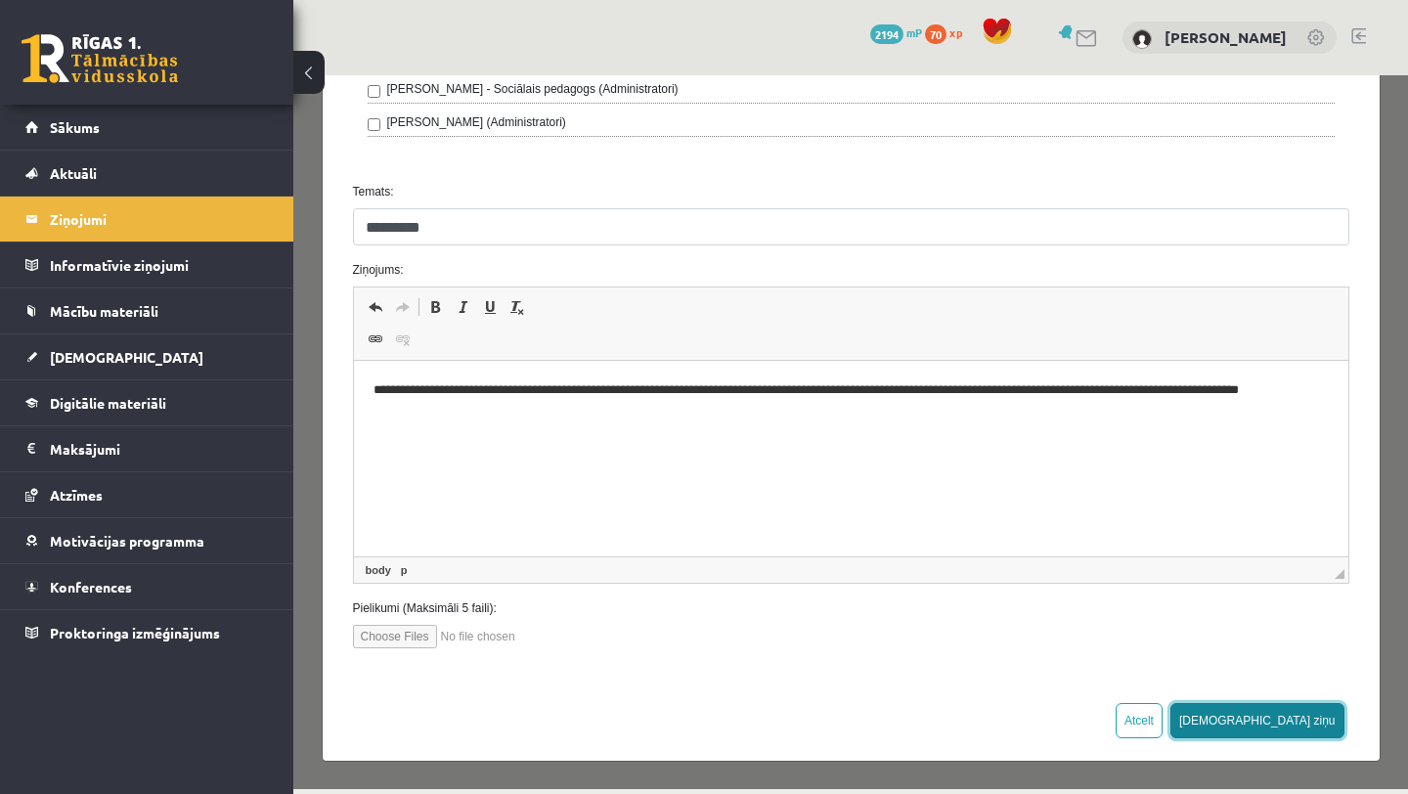
click at [1319, 713] on button "Sūtīt ziņu" at bounding box center [1257, 720] width 174 height 35
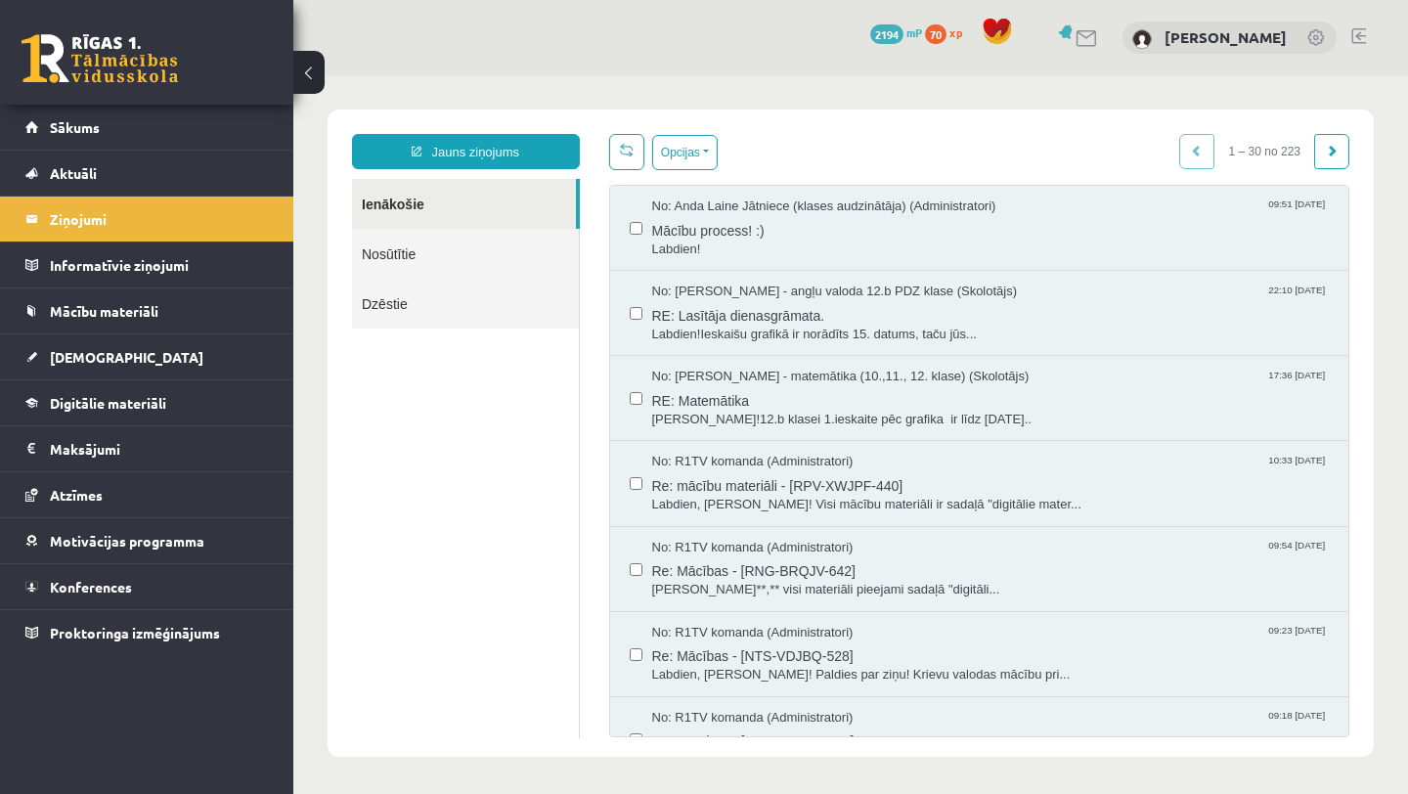
scroll to position [0, 0]
click at [65, 132] on span "Sākums" at bounding box center [75, 127] width 50 height 18
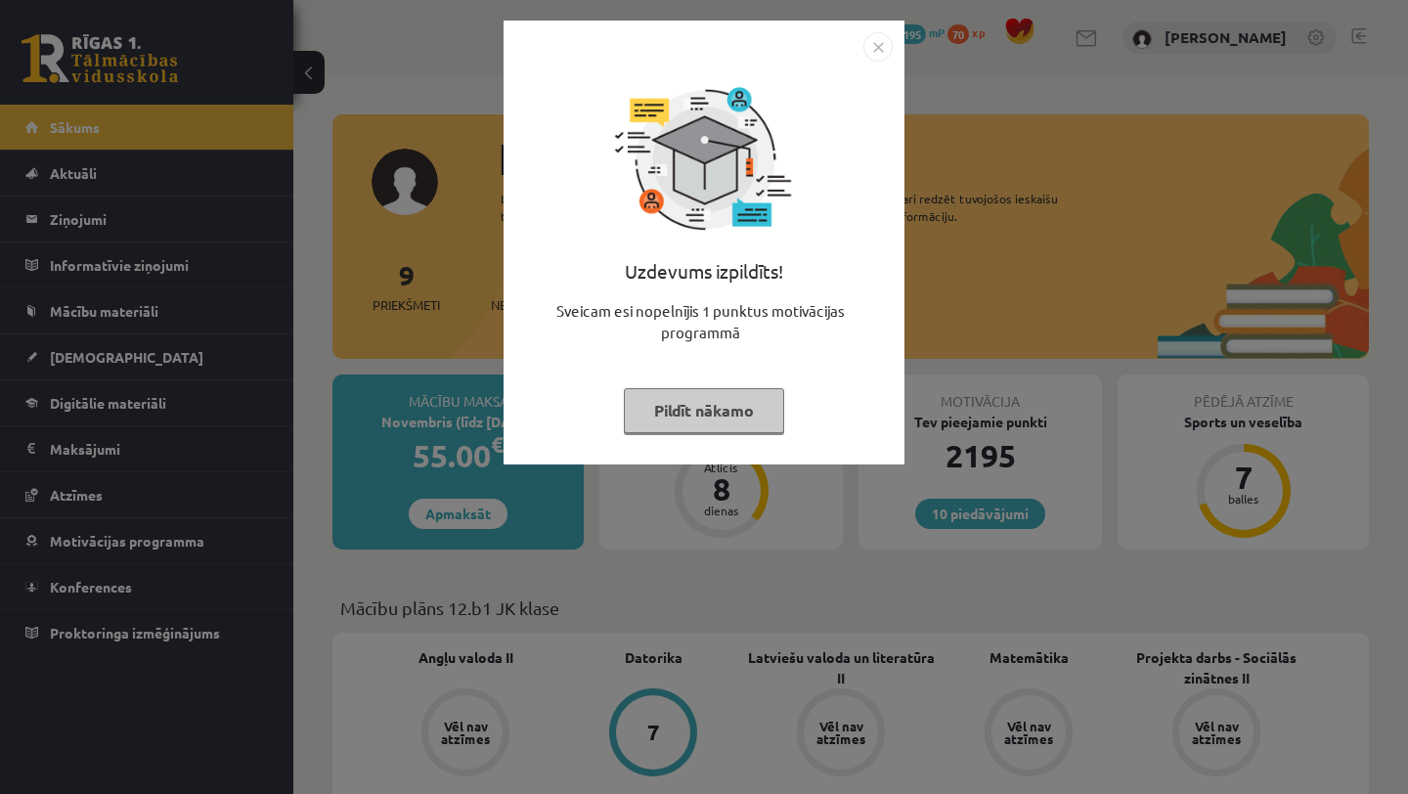
click at [684, 400] on button "Pildīt nākamo" at bounding box center [704, 410] width 160 height 45
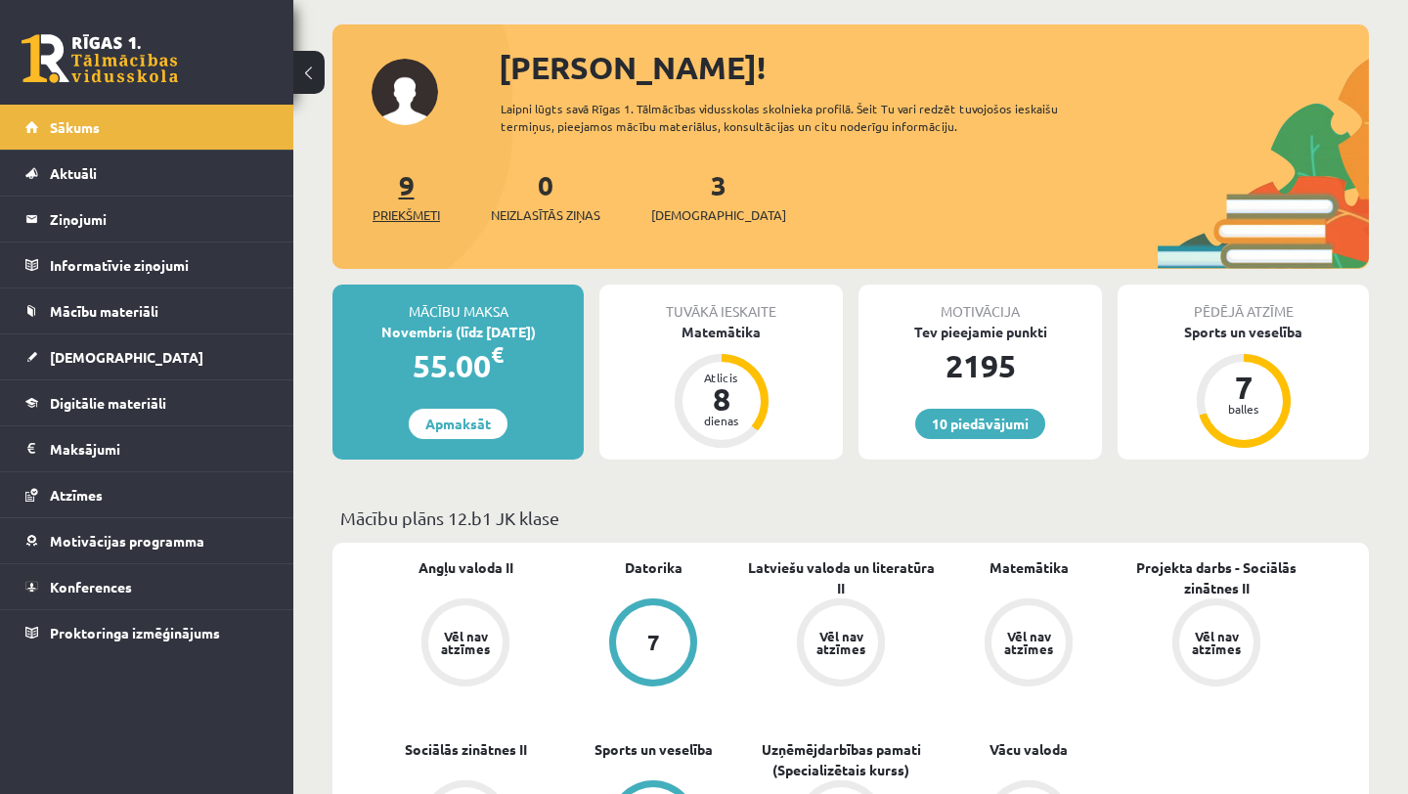
scroll to position [94, 0]
